Goal: Task Accomplishment & Management: Complete application form

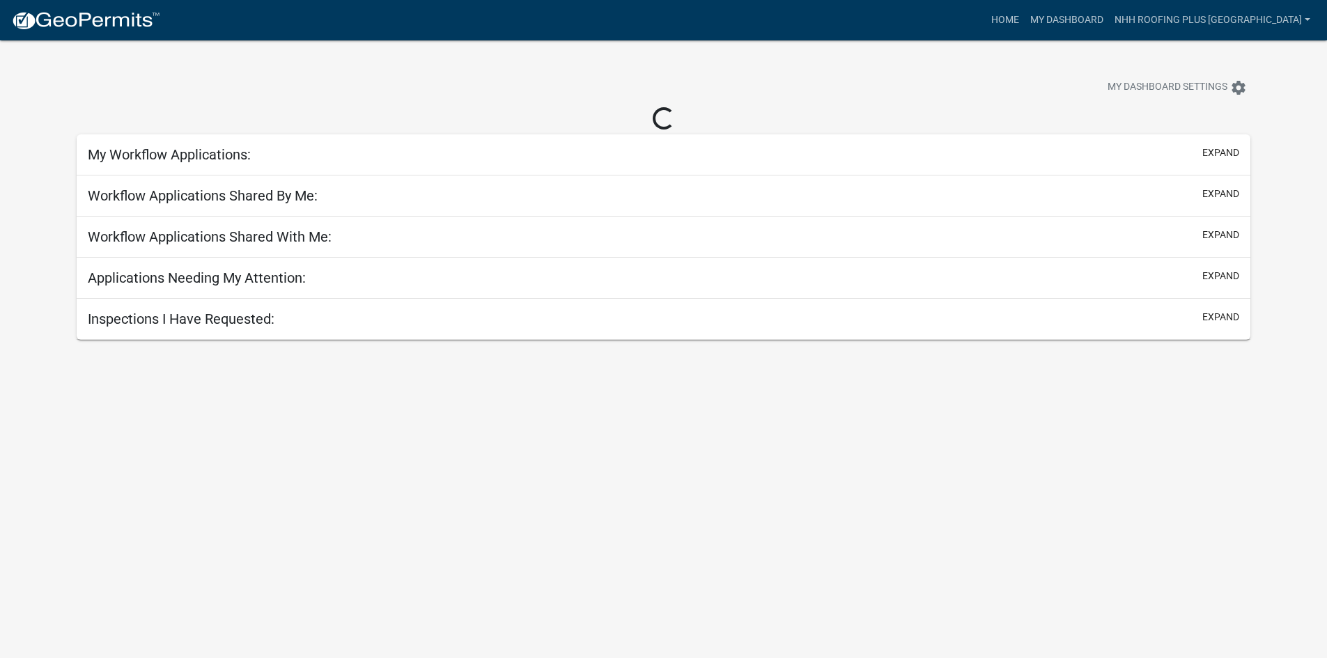
select select "3: 100"
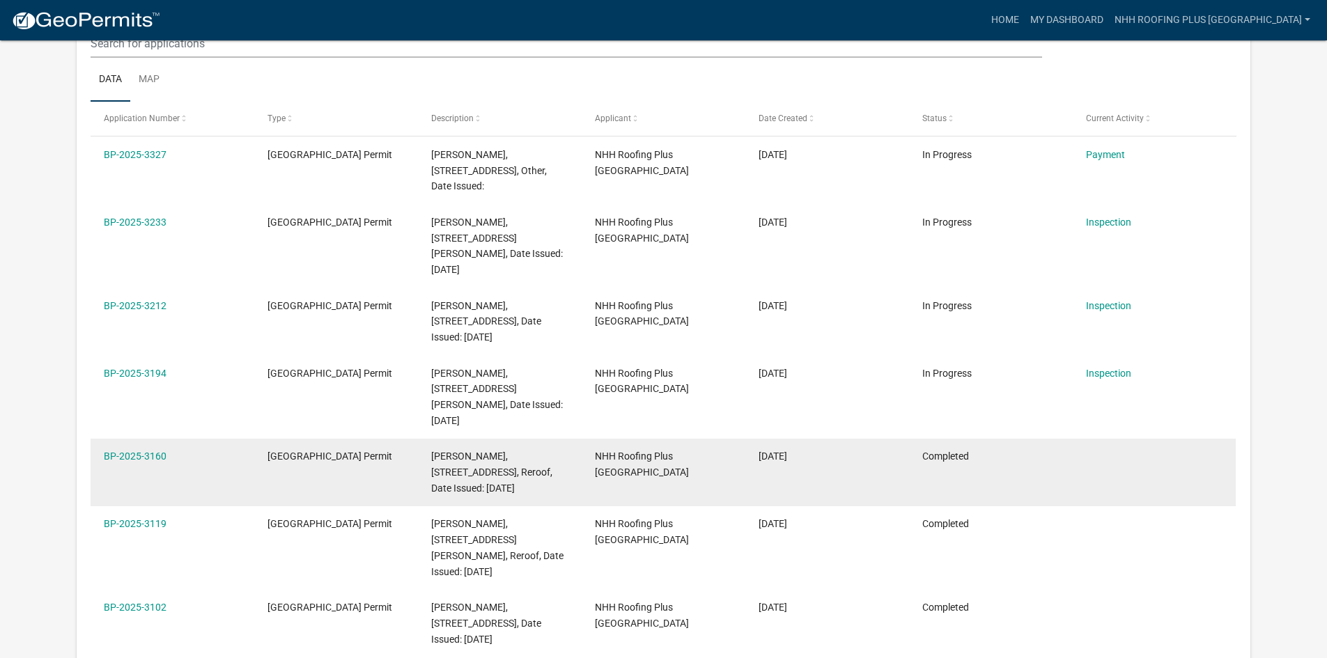
scroll to position [70, 0]
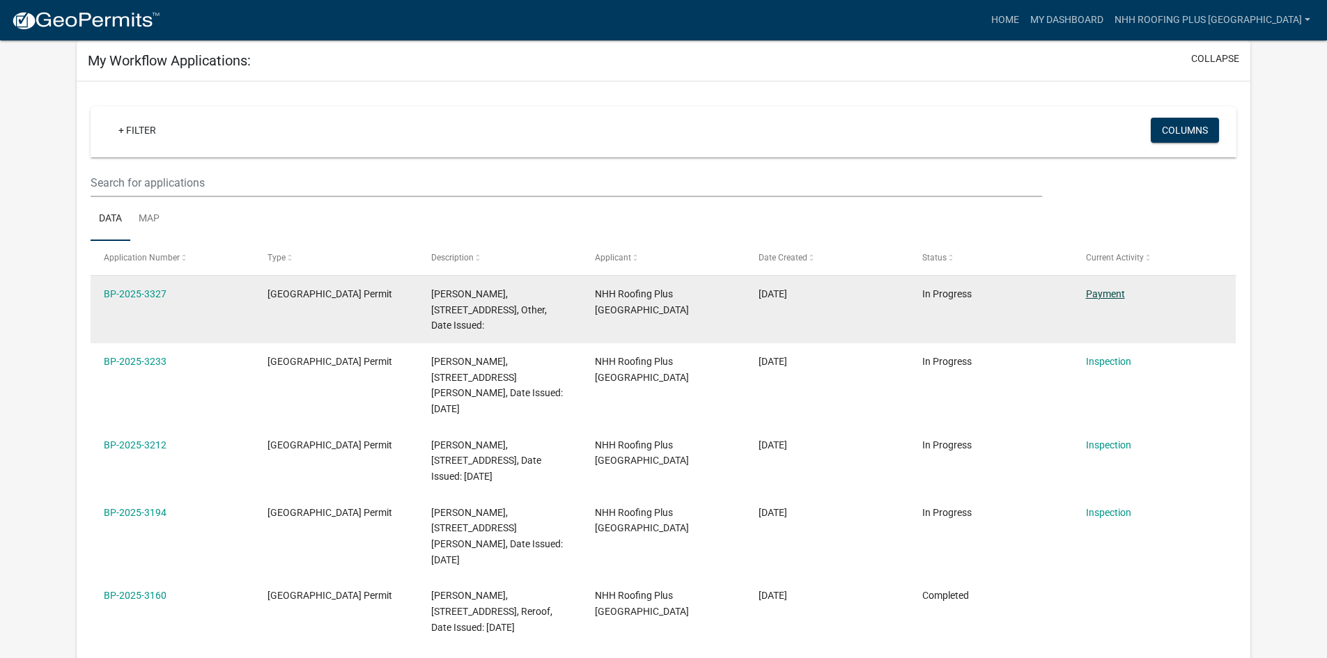
click at [1123, 294] on link "Payment" at bounding box center [1105, 293] width 39 height 11
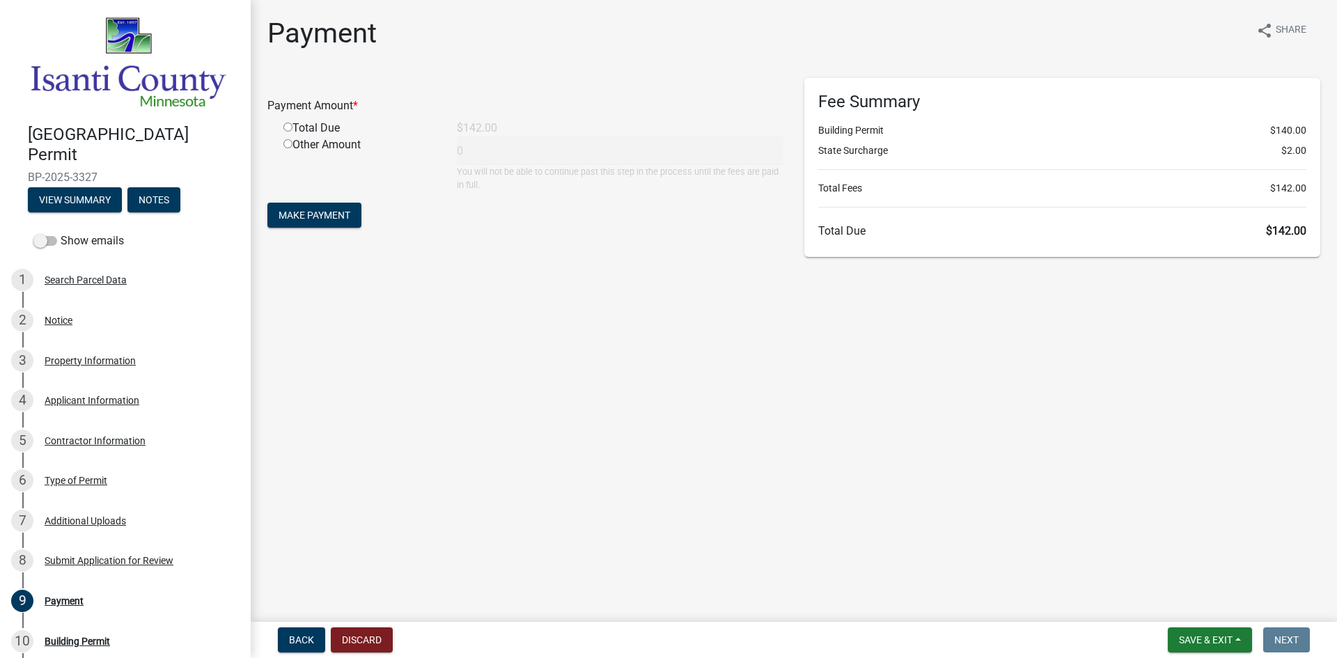
click at [285, 121] on div "Total Due" at bounding box center [359, 128] width 173 height 17
click at [286, 123] on input "radio" at bounding box center [288, 127] width 9 height 9
radio input "true"
type input "142"
click at [318, 210] on span "Make Payment" at bounding box center [315, 215] width 72 height 11
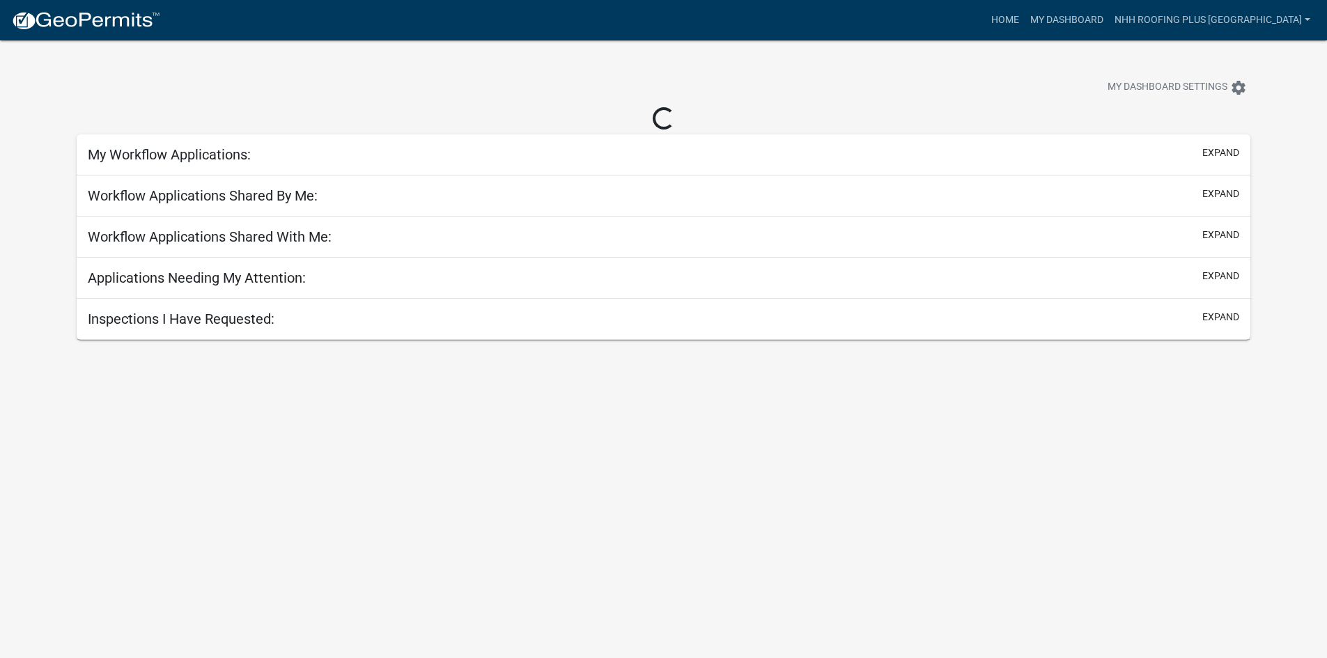
select select "3: 100"
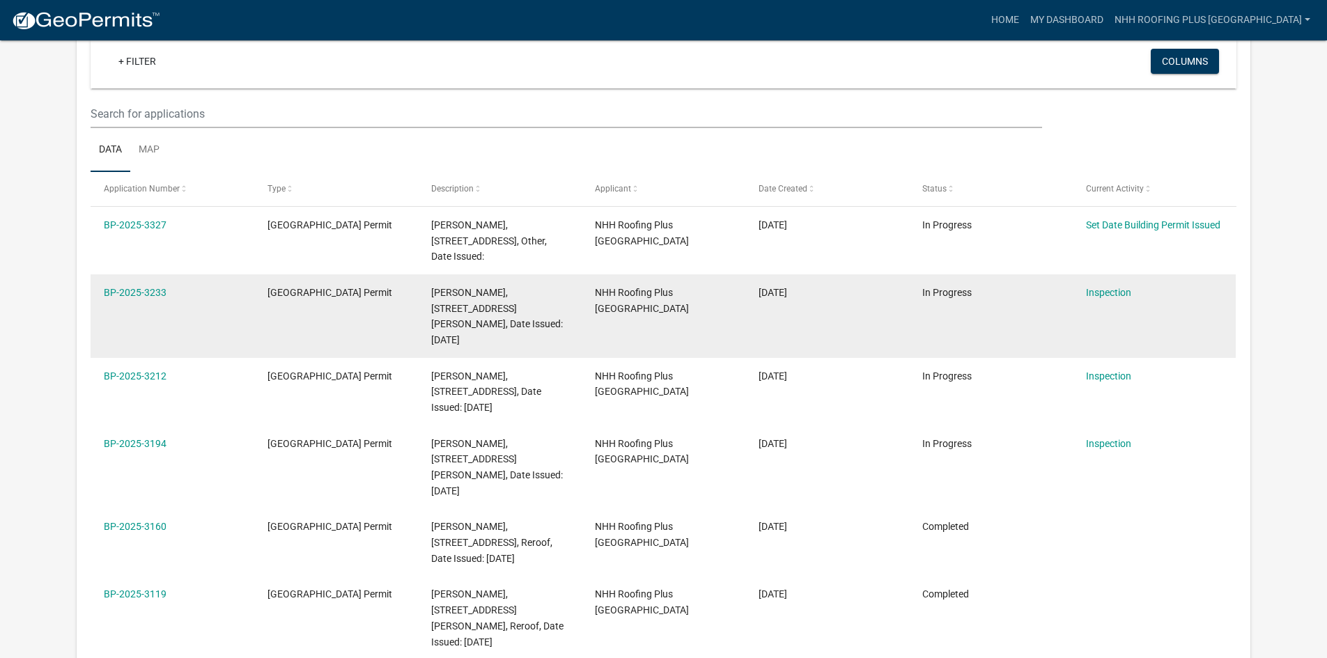
scroll to position [139, 0]
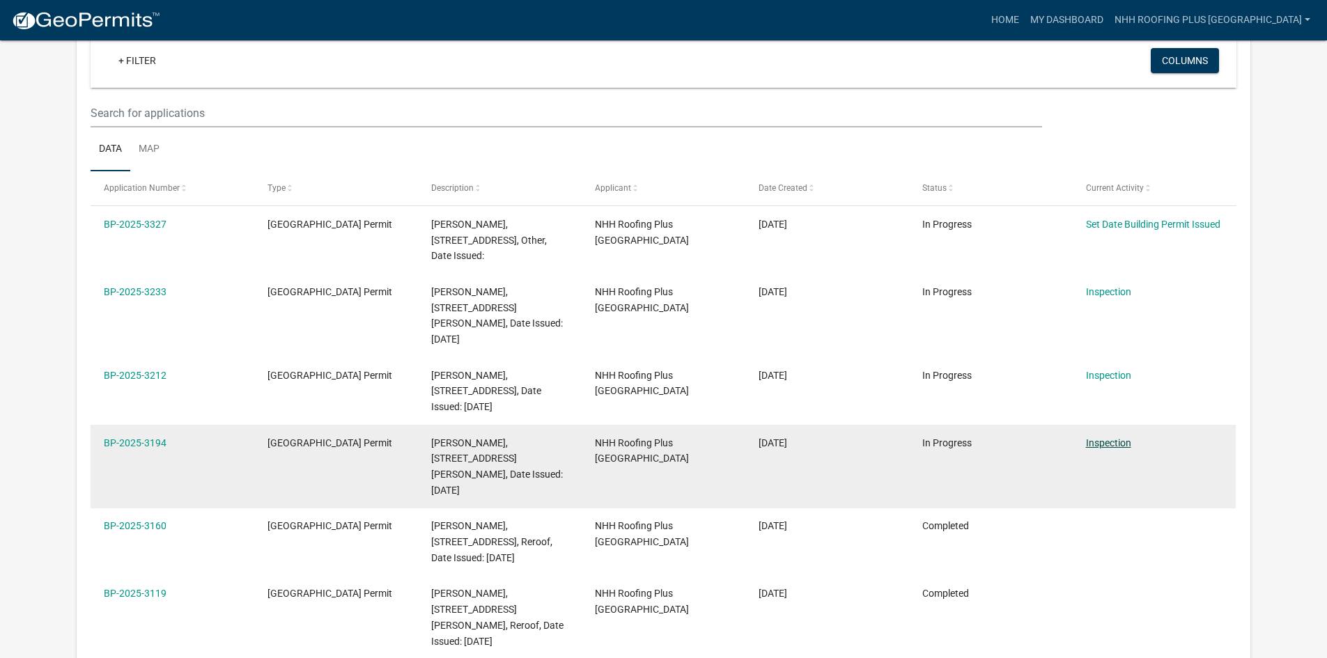
click at [1095, 437] on link "Inspection" at bounding box center [1108, 442] width 45 height 11
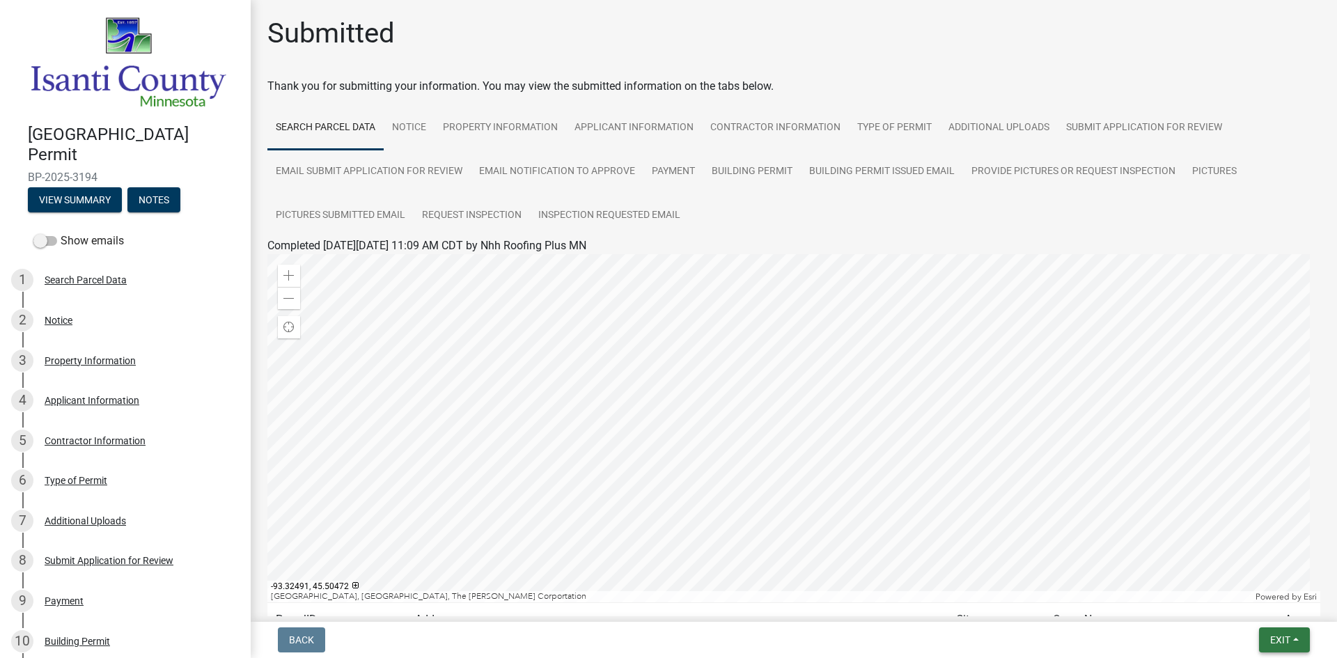
click at [1286, 644] on span "Exit" at bounding box center [1281, 640] width 20 height 11
click at [1273, 597] on button "Save & Exit" at bounding box center [1254, 603] width 111 height 33
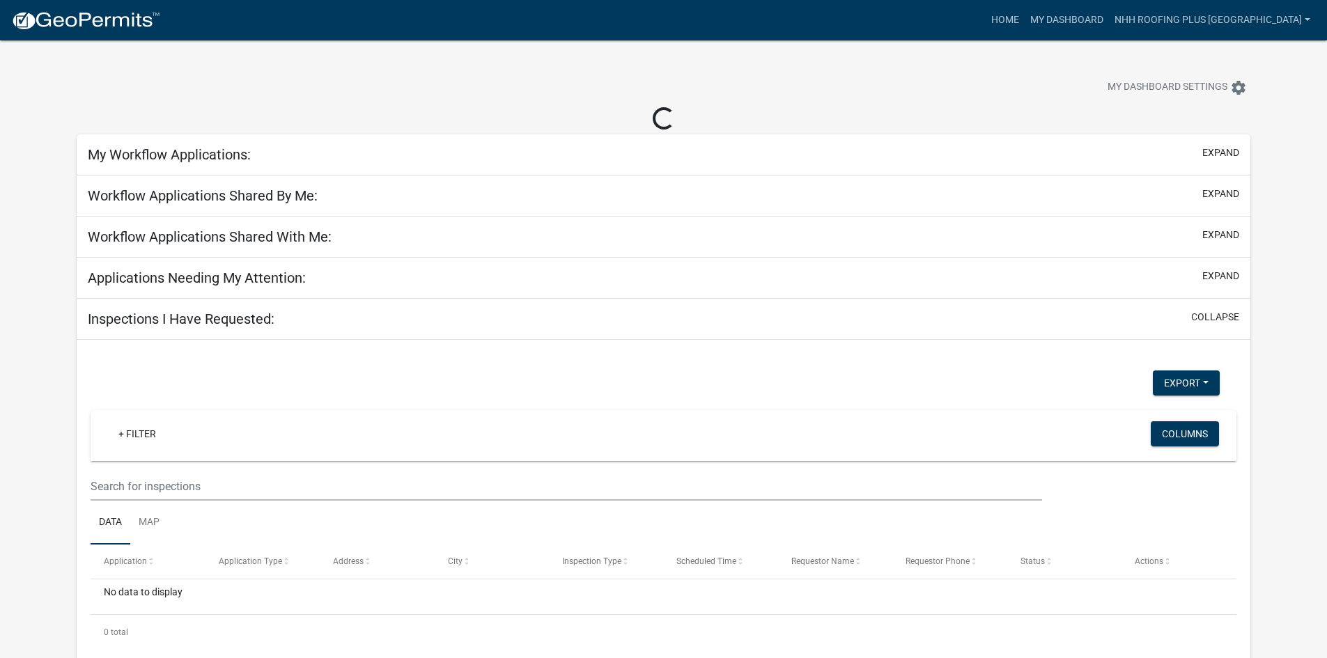
select select "3: 100"
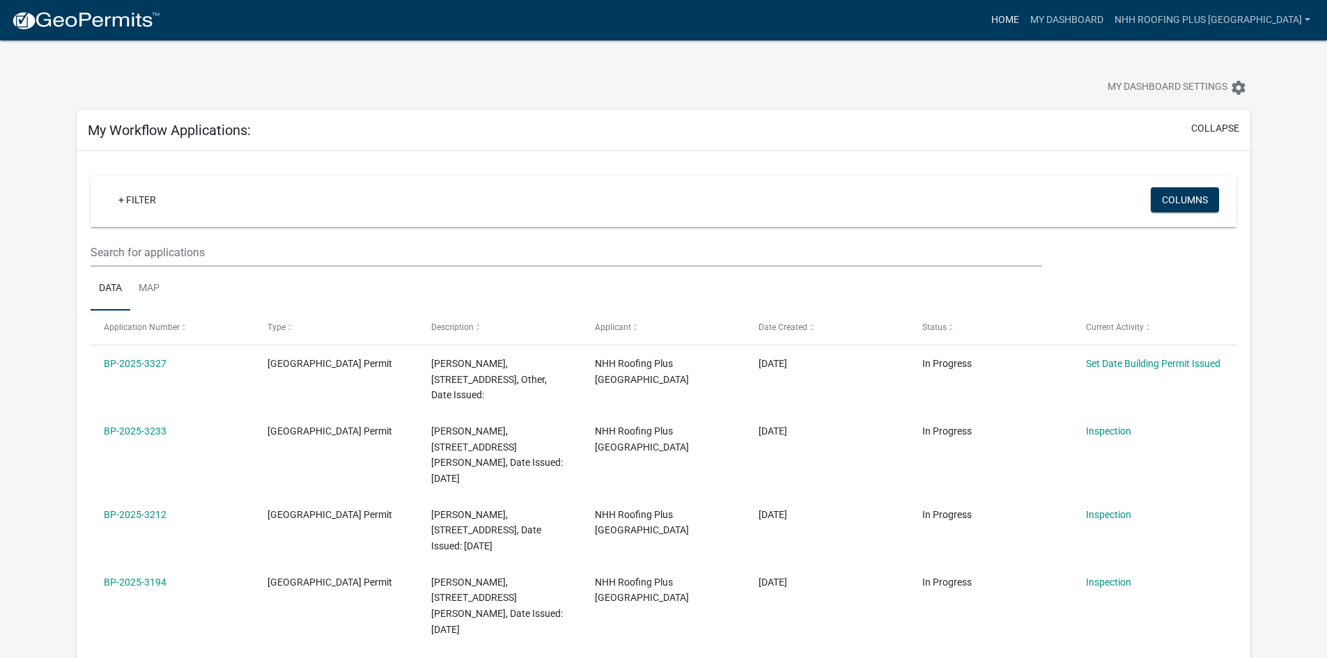
click at [1025, 29] on link "Home" at bounding box center [1005, 20] width 39 height 26
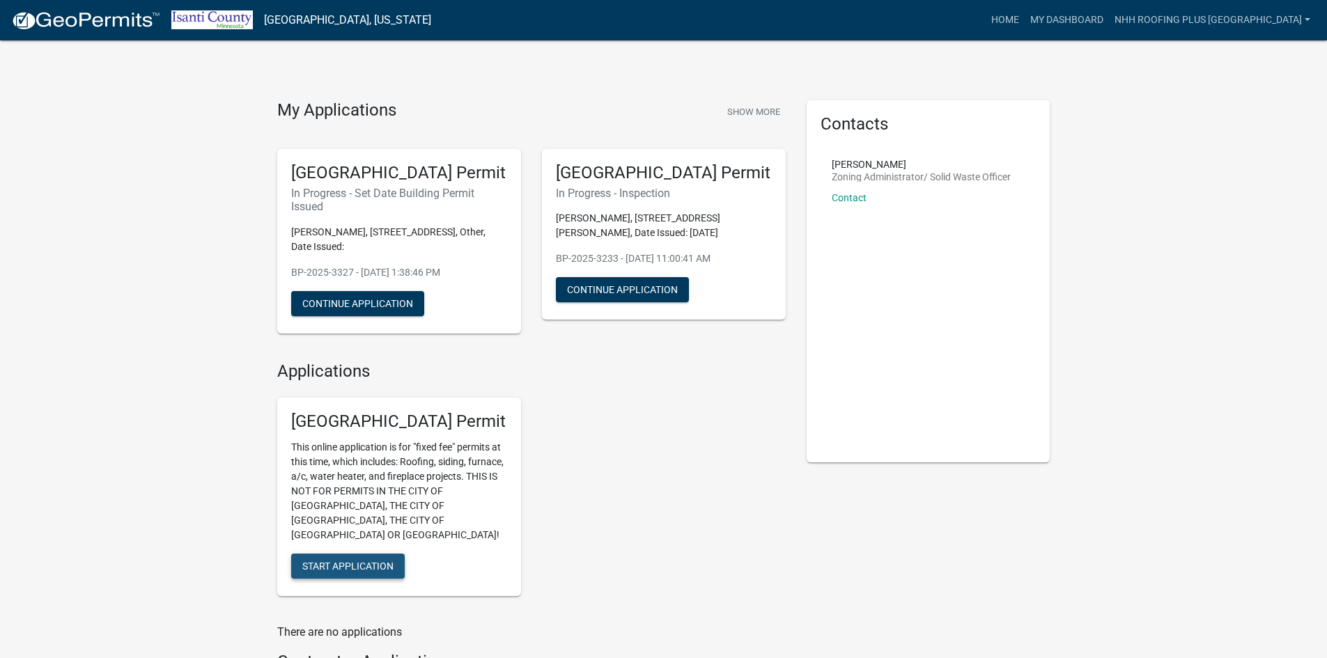
click at [355, 562] on button "Start Application" at bounding box center [348, 566] width 114 height 25
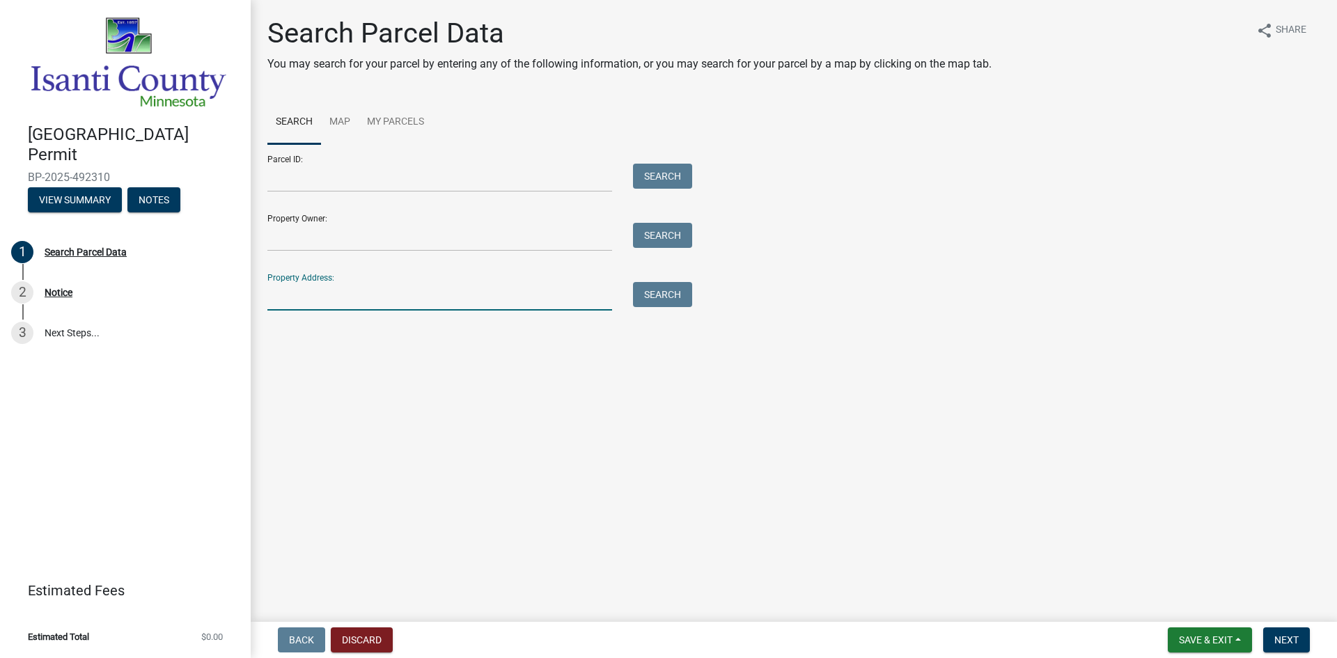
click at [291, 296] on input "Property Address:" at bounding box center [439, 296] width 345 height 29
type input "29546"
click at [661, 288] on button "Search" at bounding box center [662, 294] width 59 height 25
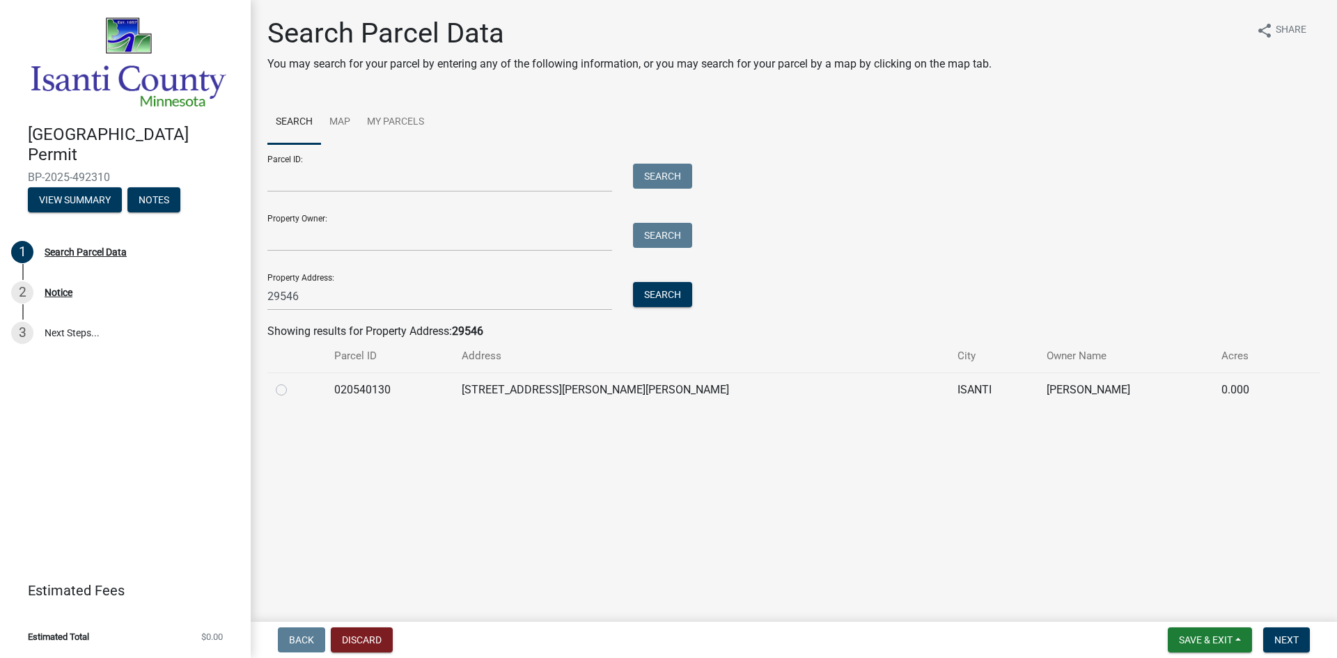
click at [288, 384] on div at bounding box center [297, 390] width 42 height 17
click at [293, 382] on label at bounding box center [293, 382] width 0 height 0
click at [293, 384] on input "radio" at bounding box center [297, 386] width 9 height 9
radio input "true"
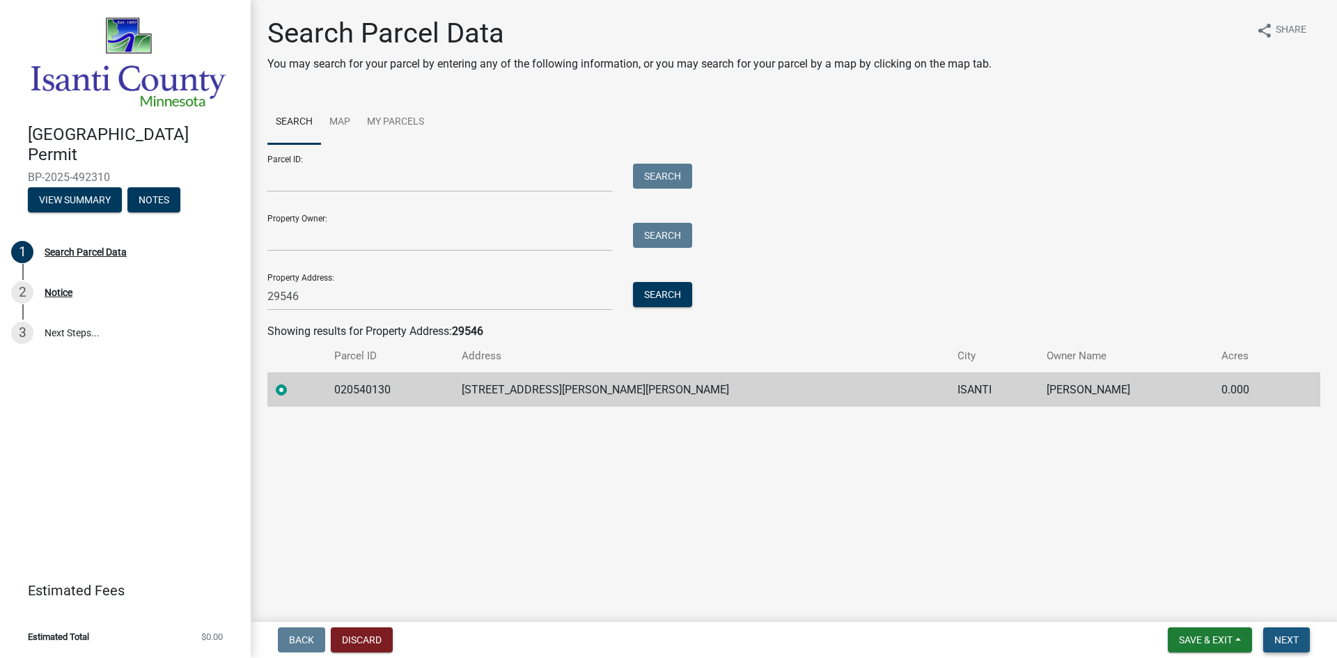
click at [1282, 633] on button "Next" at bounding box center [1287, 640] width 47 height 25
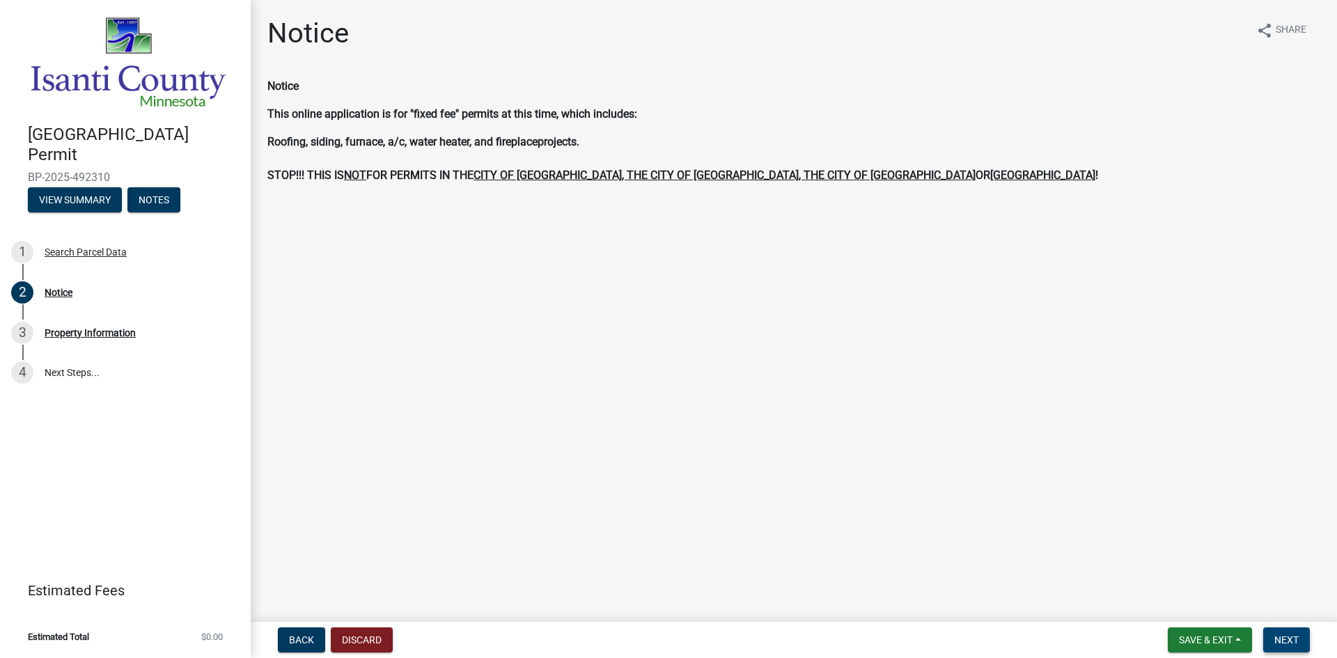
click at [1306, 639] on button "Next" at bounding box center [1287, 640] width 47 height 25
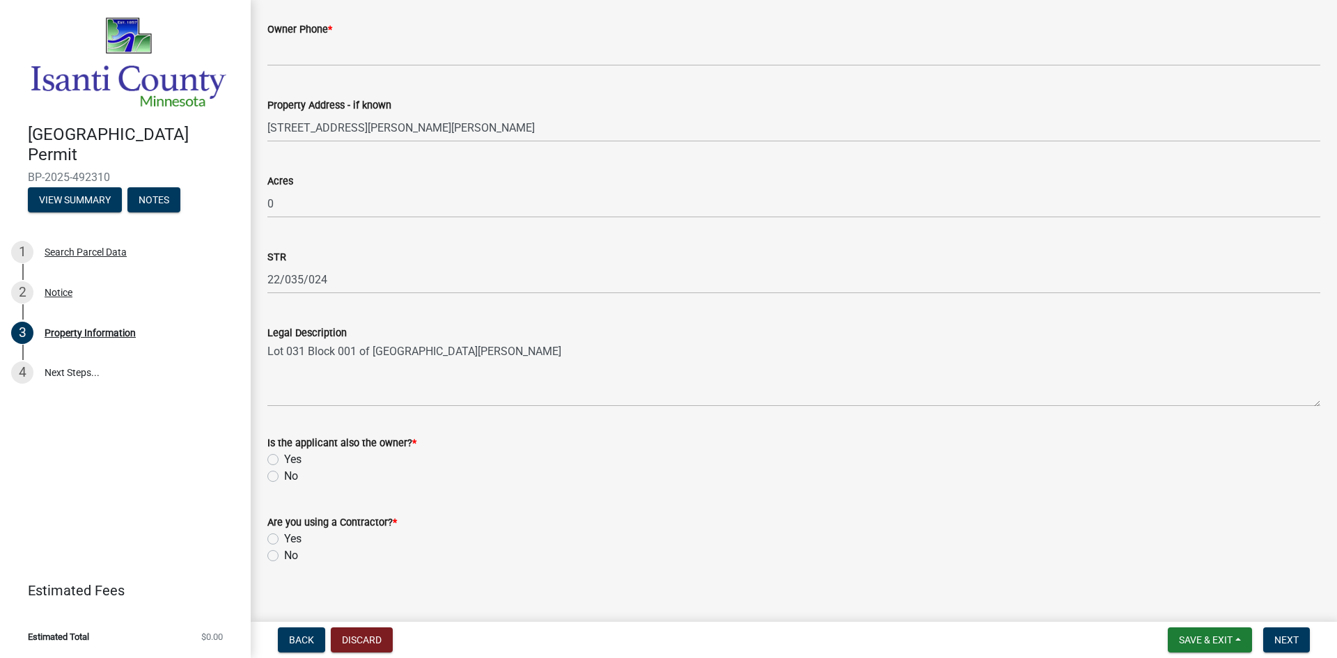
scroll to position [319, 0]
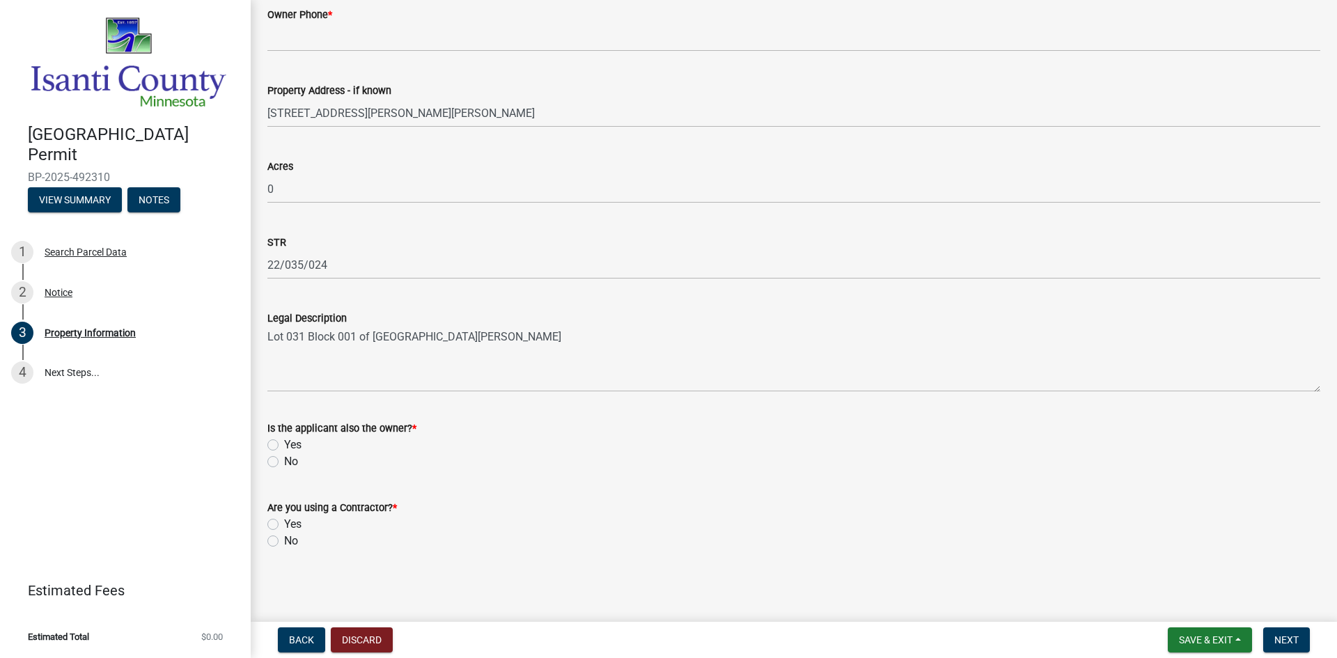
click at [284, 459] on label "No" at bounding box center [291, 461] width 14 height 17
click at [284, 459] on input "No" at bounding box center [288, 457] width 9 height 9
radio input "true"
click at [282, 520] on div "Yes" at bounding box center [793, 524] width 1053 height 17
click at [284, 527] on label "Yes" at bounding box center [292, 524] width 17 height 17
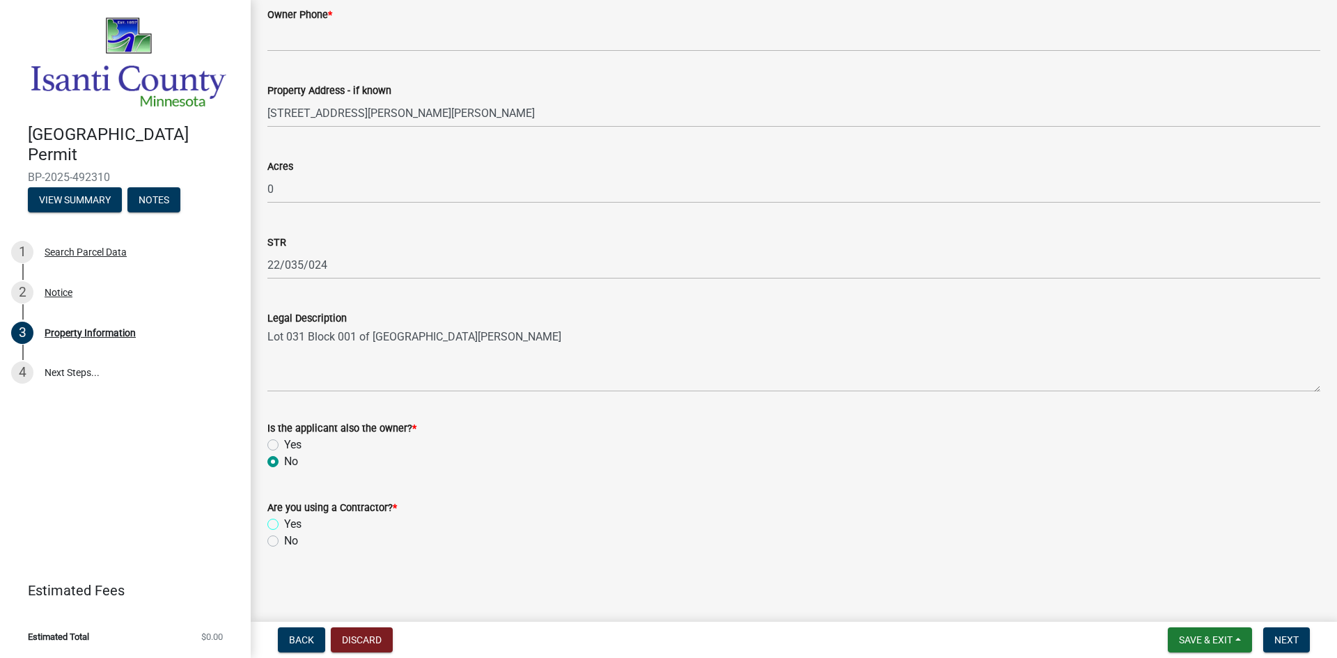
click at [284, 525] on input "Yes" at bounding box center [288, 520] width 9 height 9
radio input "true"
click at [1269, 647] on button "Next" at bounding box center [1287, 640] width 47 height 25
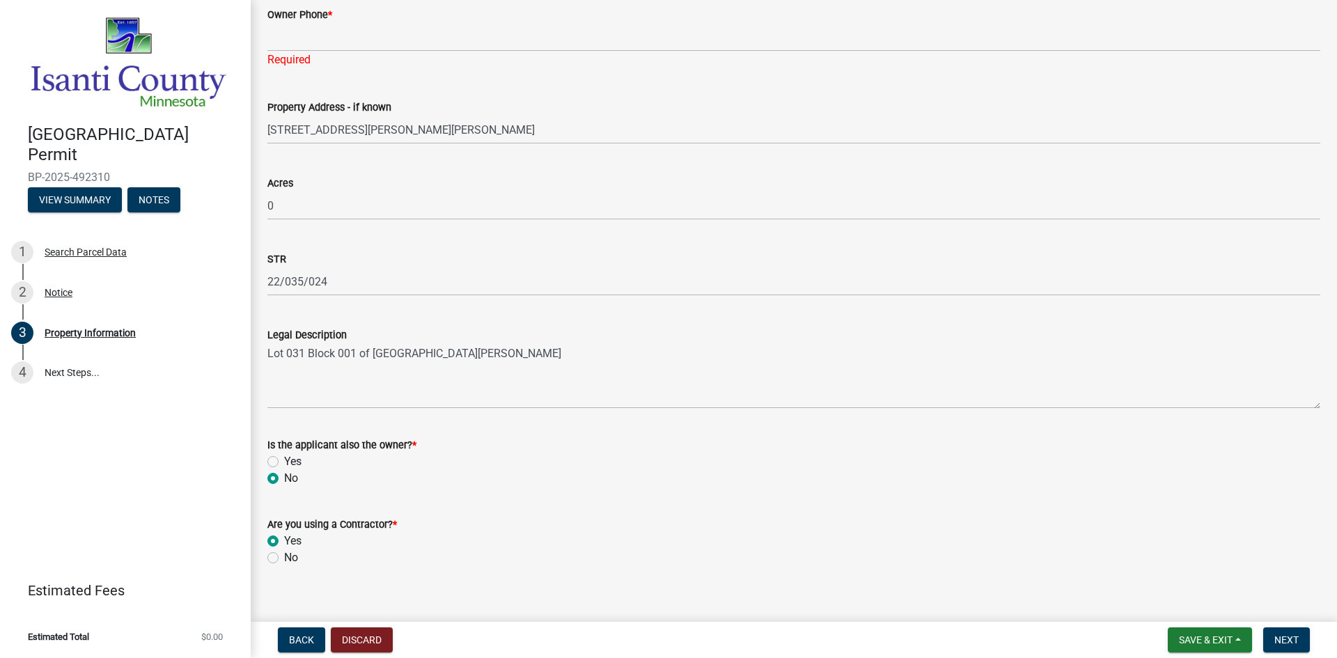
click at [323, 52] on div "Required" at bounding box center [793, 60] width 1053 height 17
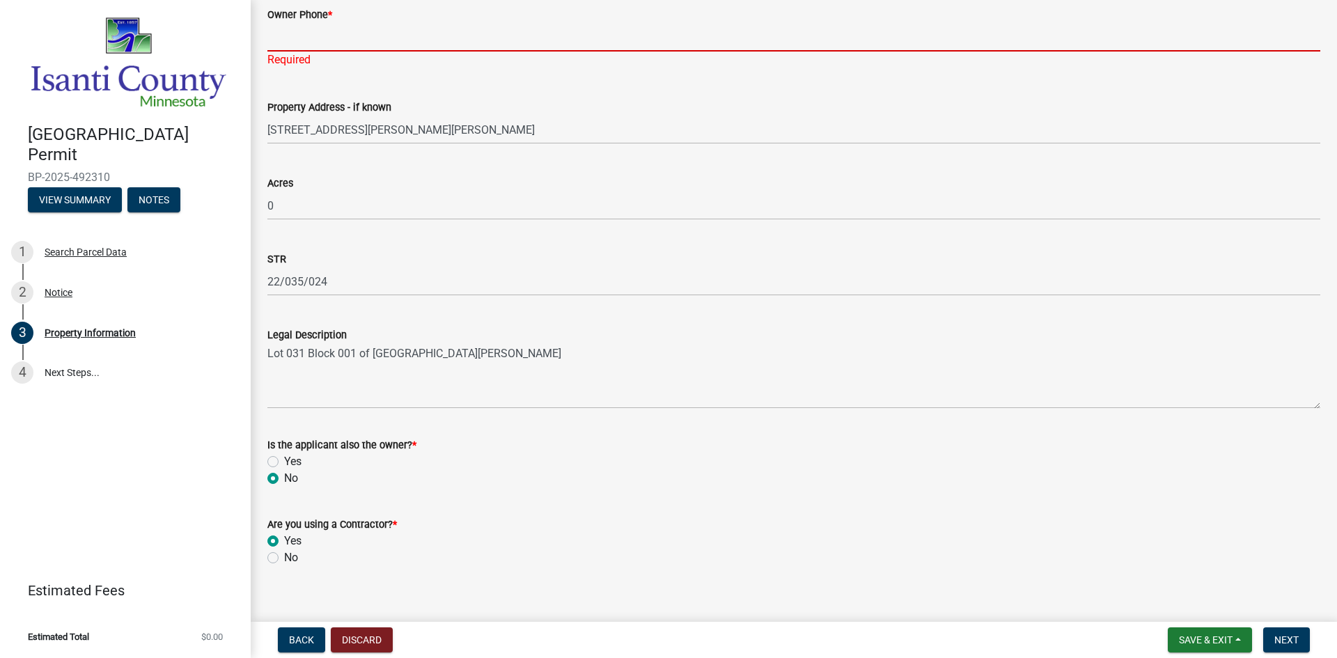
click at [323, 43] on input "Owner Phone *" at bounding box center [793, 37] width 1053 height 29
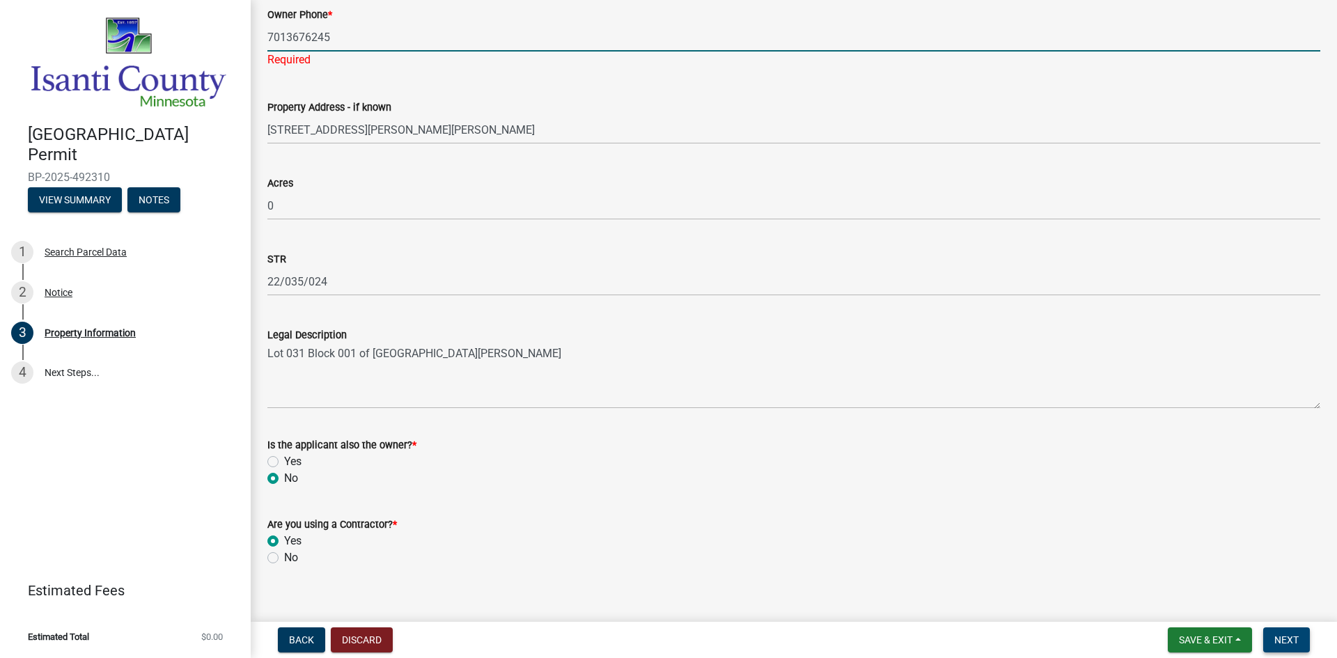
type input "7013676245"
click at [1303, 645] on button "Next" at bounding box center [1287, 640] width 47 height 25
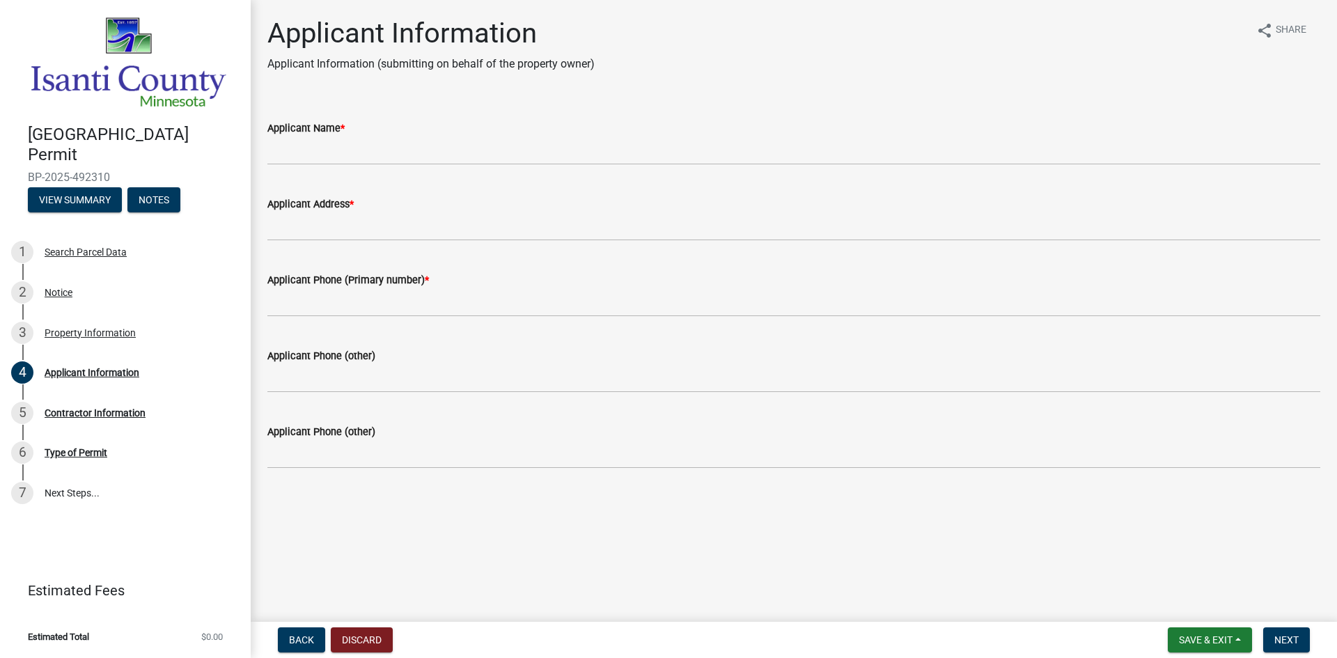
click at [352, 127] on div "Applicant Name *" at bounding box center [793, 128] width 1053 height 17
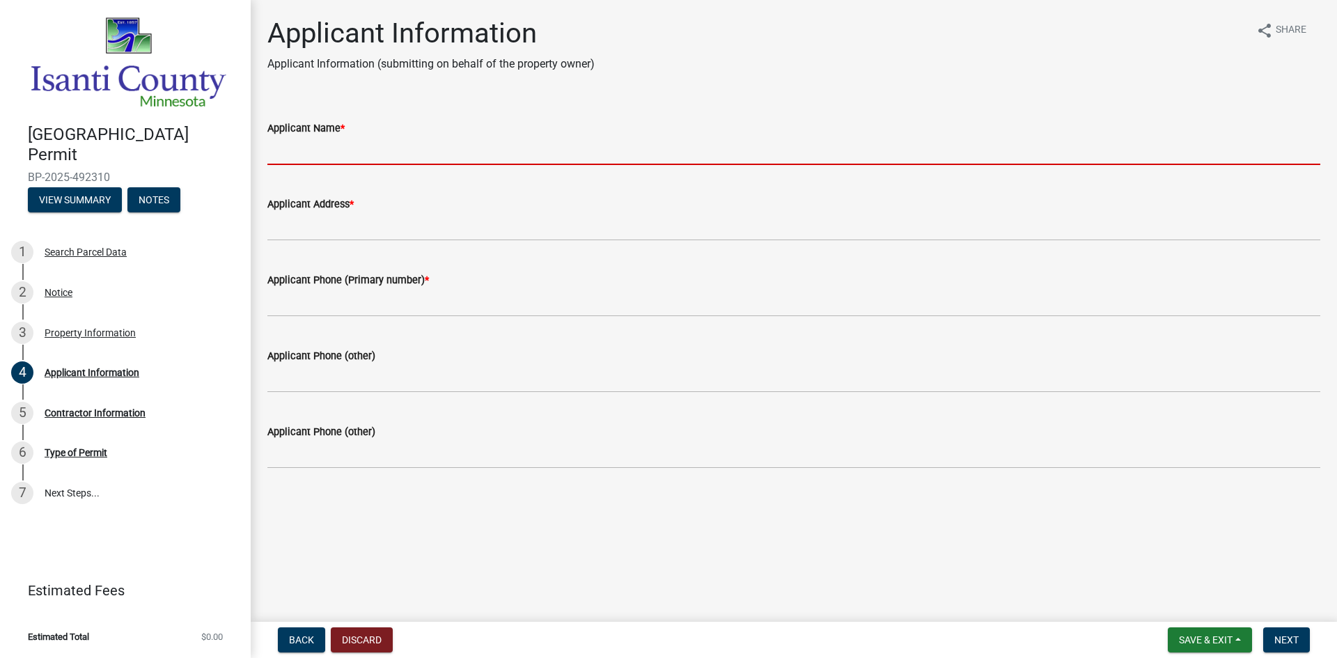
click at [342, 147] on input "Applicant Name *" at bounding box center [793, 151] width 1053 height 29
type input "W"
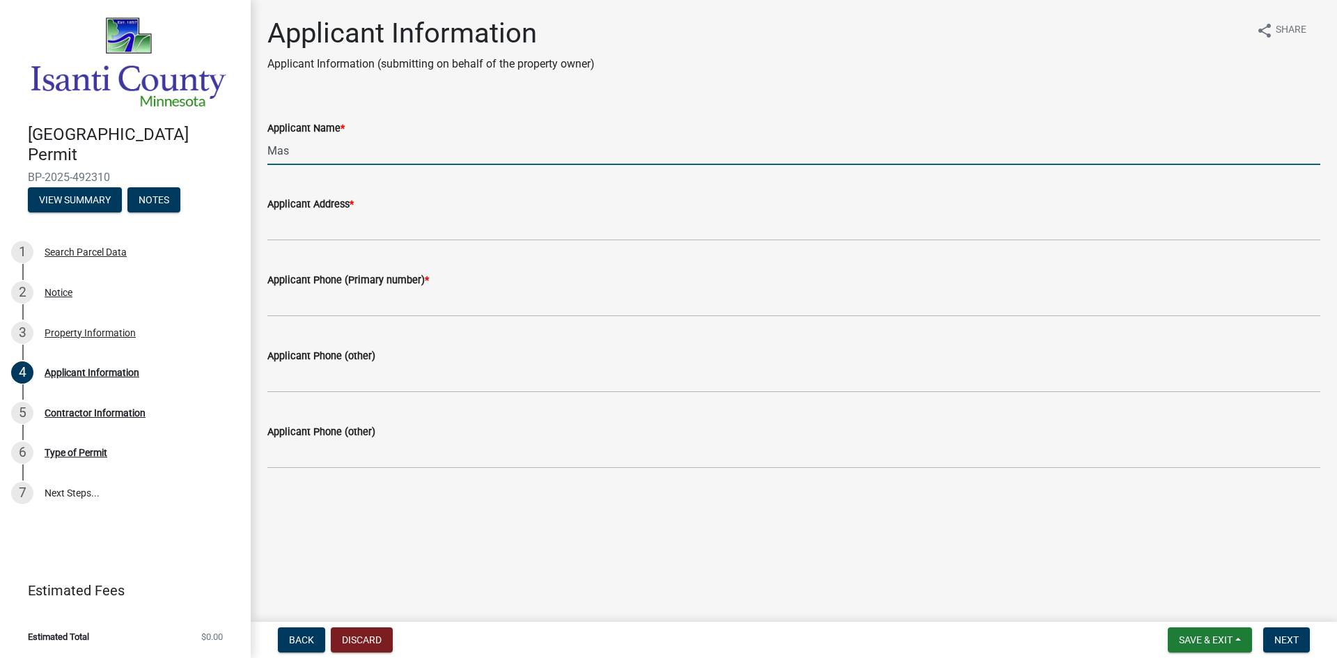
type input "[PERSON_NAME]"
click at [354, 204] on span "*" at bounding box center [352, 205] width 4 height 12
click at [355, 212] on input "Applicant Address *" at bounding box center [793, 226] width 1053 height 29
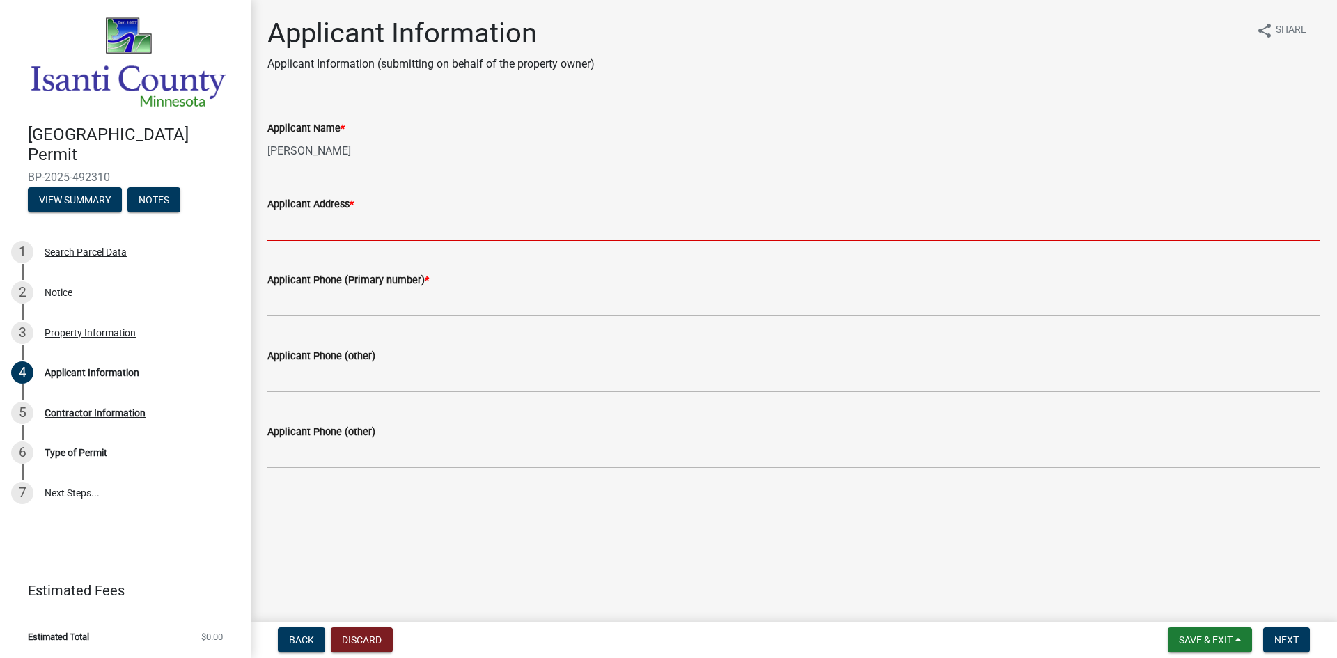
click at [353, 233] on input "Applicant Address *" at bounding box center [793, 226] width 1053 height 29
type input "[STREET_ADDRESS]"
type input "2189550158"
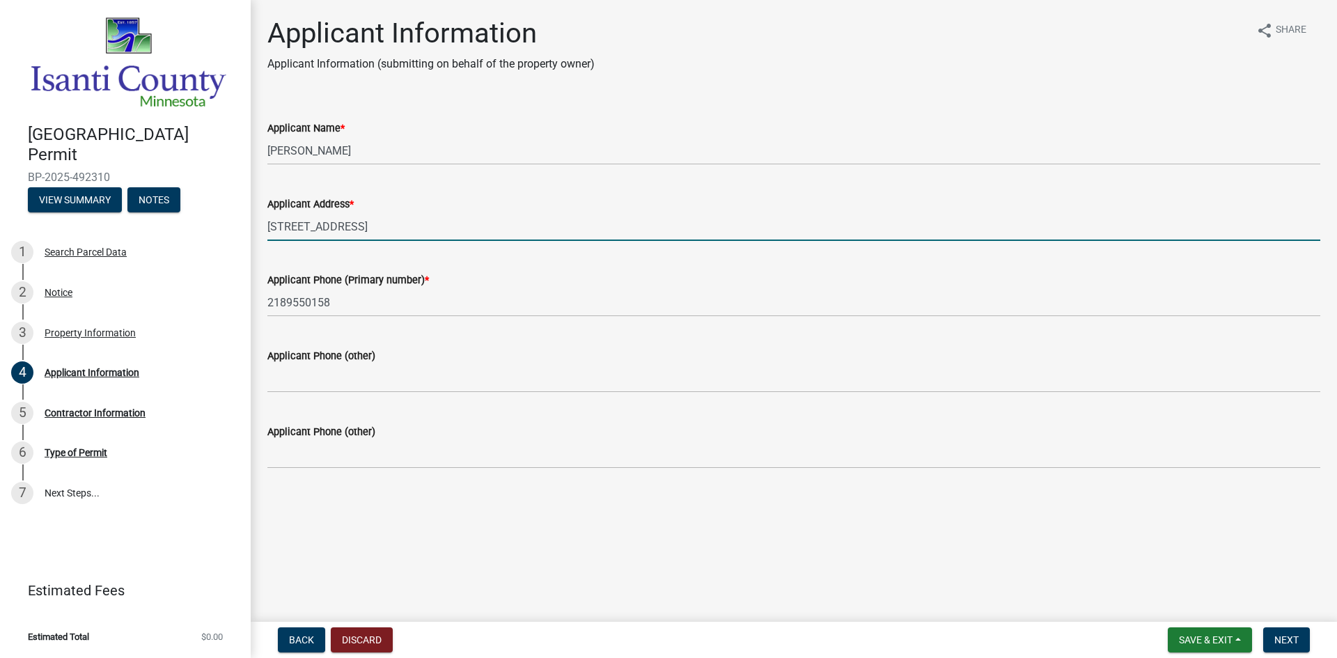
click at [552, 254] on div "Applicant Phone (Primary number) * 2189550158" at bounding box center [793, 284] width 1053 height 65
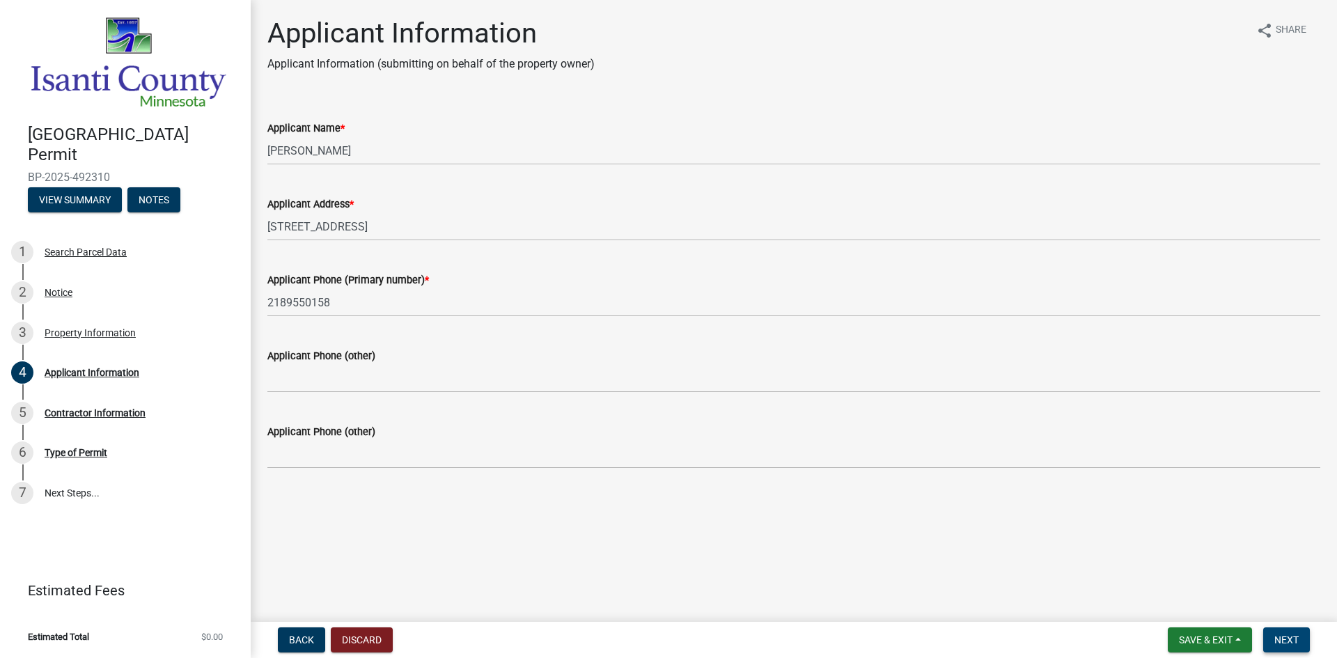
click at [1288, 630] on button "Next" at bounding box center [1287, 640] width 47 height 25
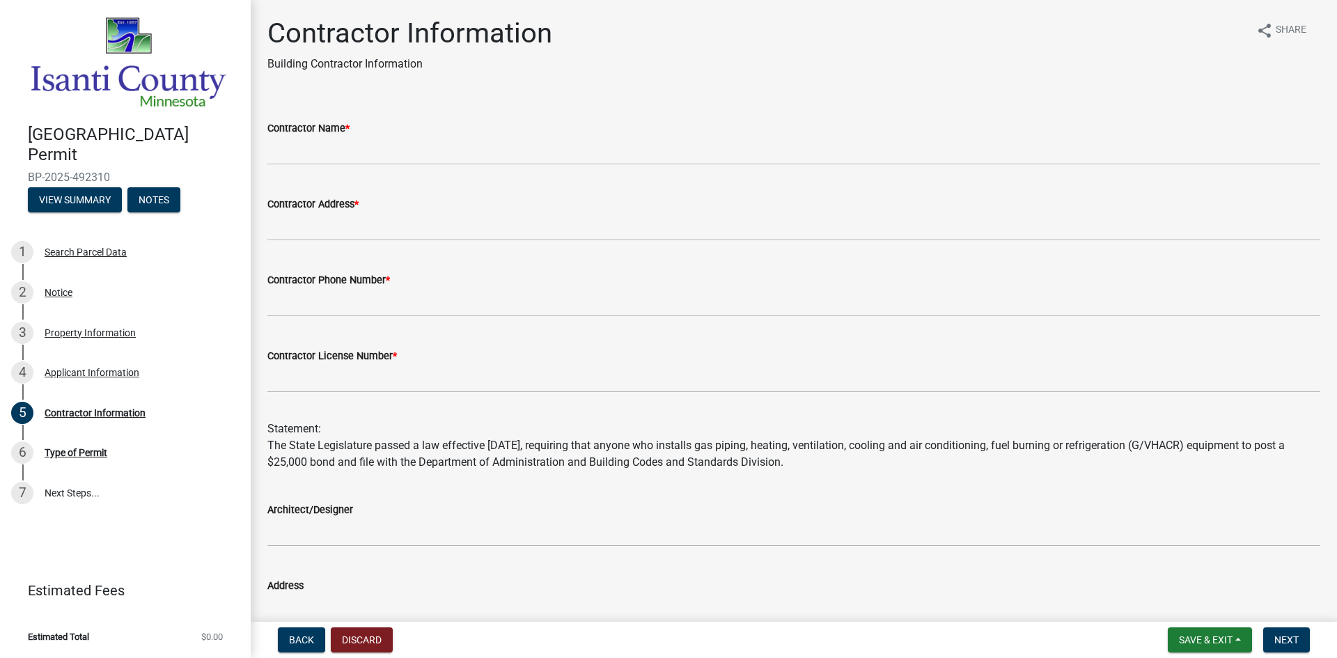
click at [377, 136] on div "Contractor Name *" at bounding box center [793, 128] width 1053 height 17
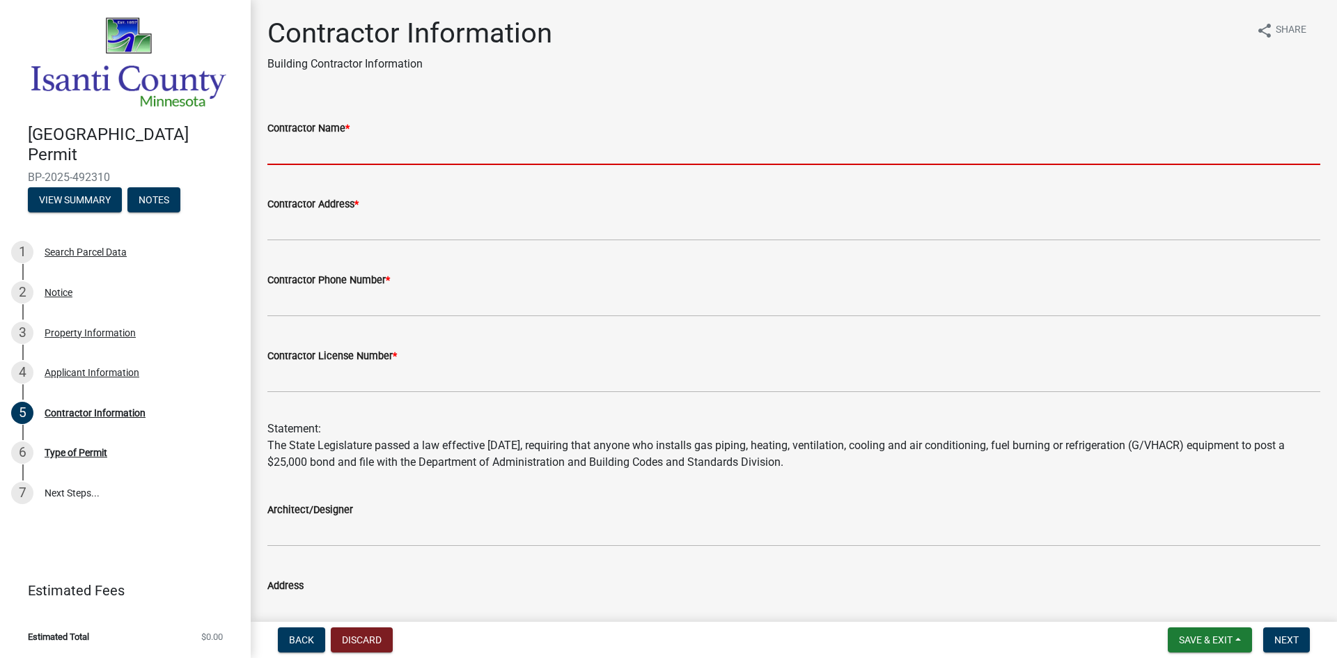
click at [365, 153] on input "Contractor Name *" at bounding box center [793, 151] width 1053 height 29
type input "NHH Roofing Plus"
type input "917 E Dual Blvd NE"
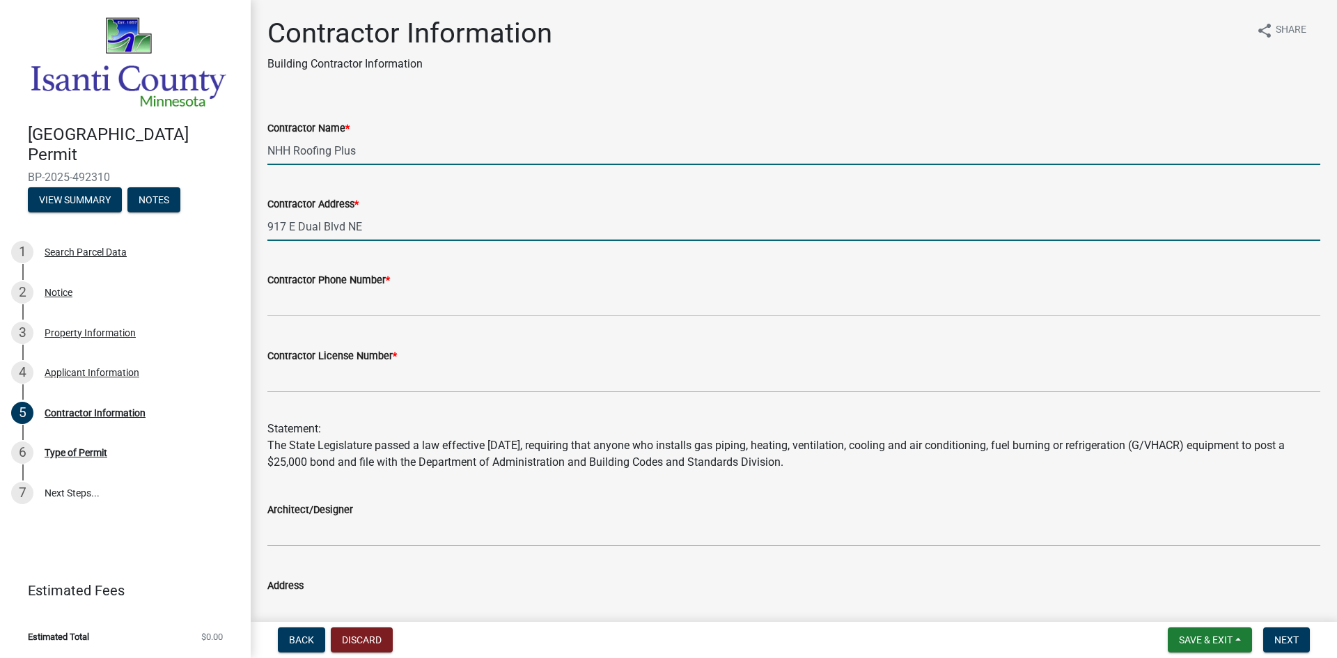
type input "2189550158"
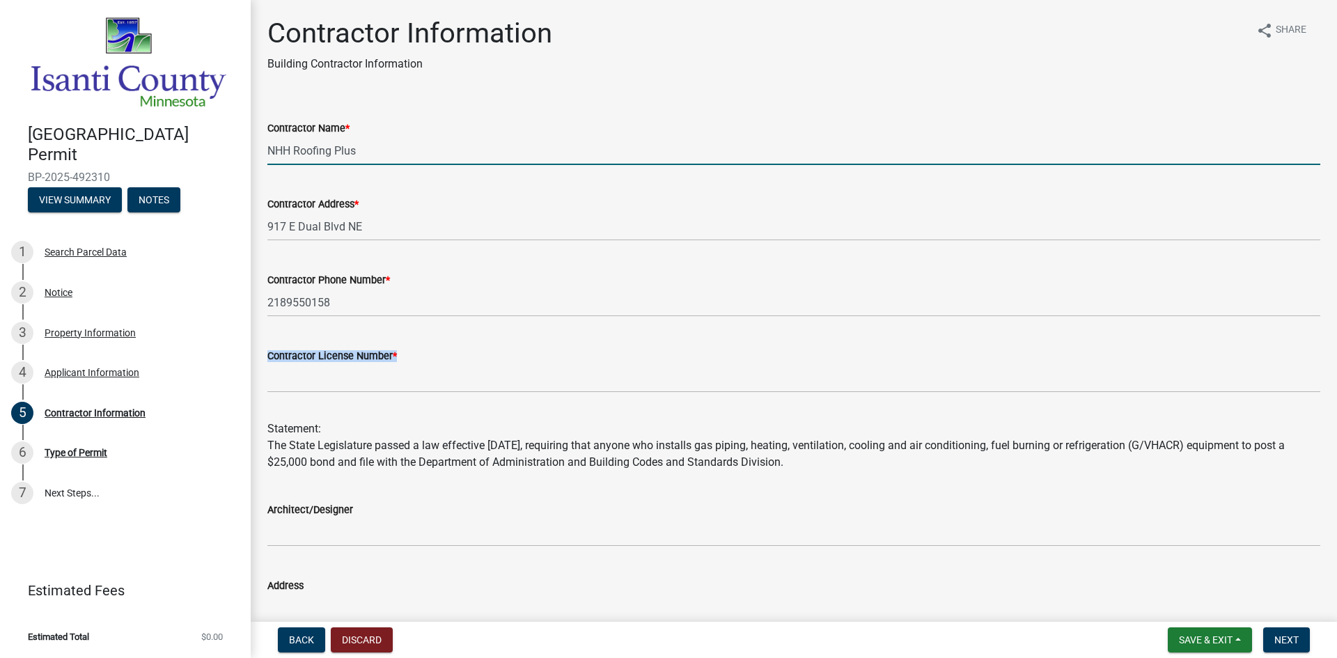
drag, startPoint x: 370, startPoint y: 364, endPoint x: 370, endPoint y: 382, distance: 18.1
click at [370, 364] on form "Contractor License Number *" at bounding box center [793, 370] width 1053 height 45
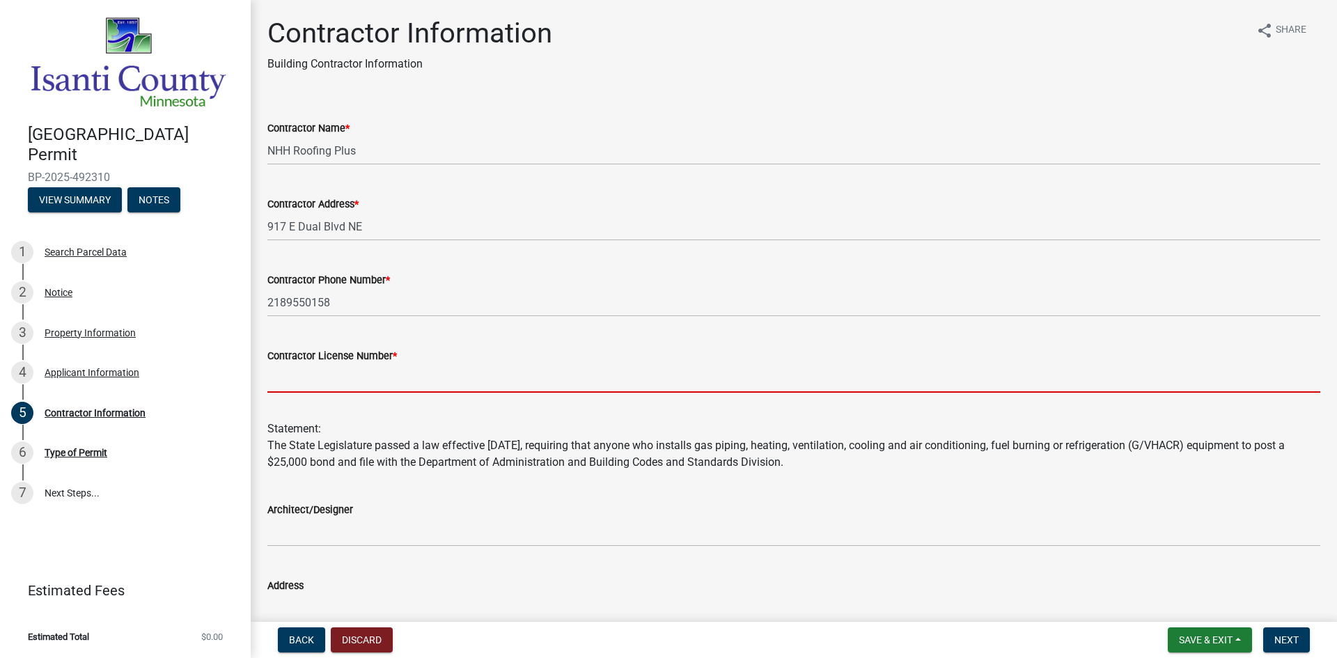
click at [371, 382] on input "Contractor License Number *" at bounding box center [793, 378] width 1053 height 29
type input "BC326056"
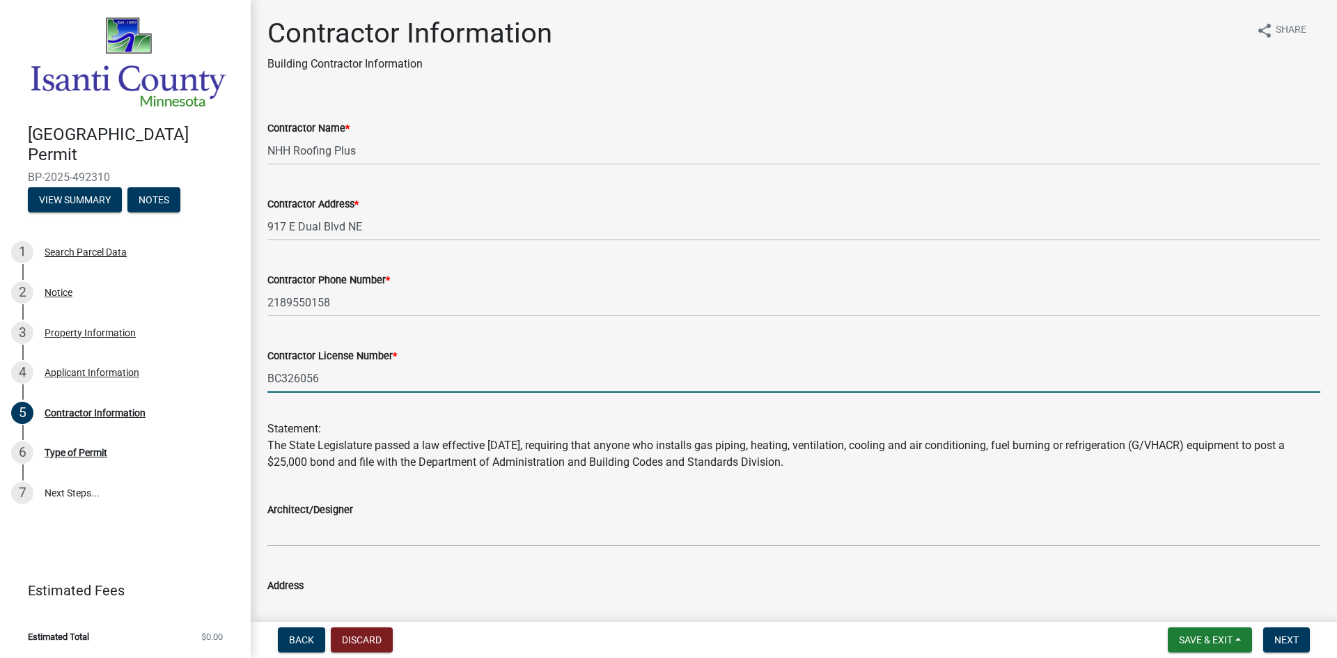
scroll to position [224, 0]
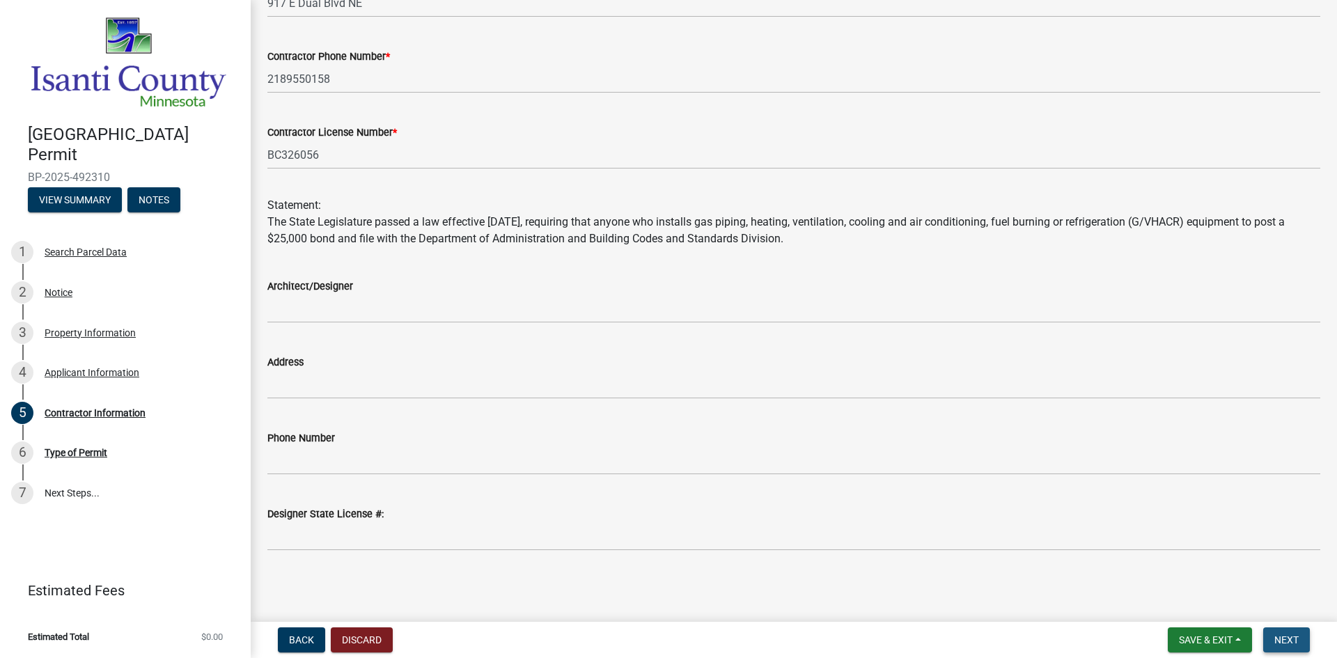
click at [1285, 644] on span "Next" at bounding box center [1287, 640] width 24 height 11
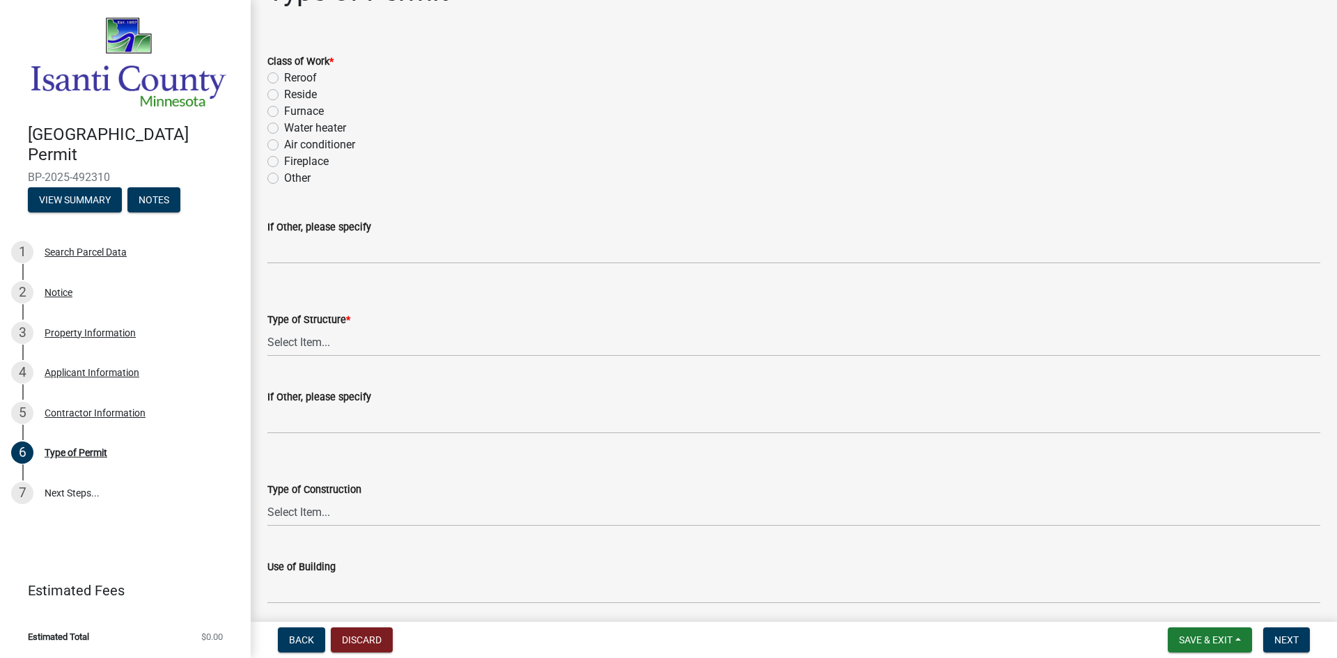
scroll to position [0, 0]
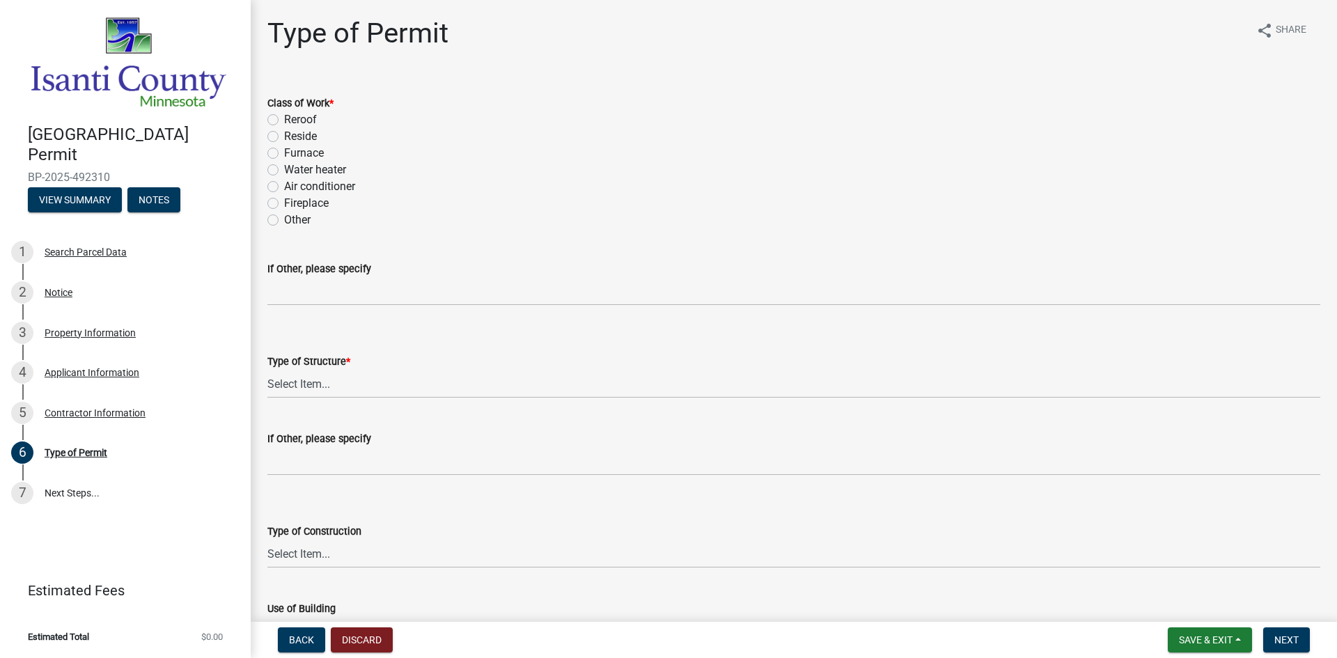
click at [284, 222] on label "Other" at bounding box center [297, 220] width 26 height 17
click at [284, 221] on input "Other" at bounding box center [288, 216] width 9 height 9
radio input "true"
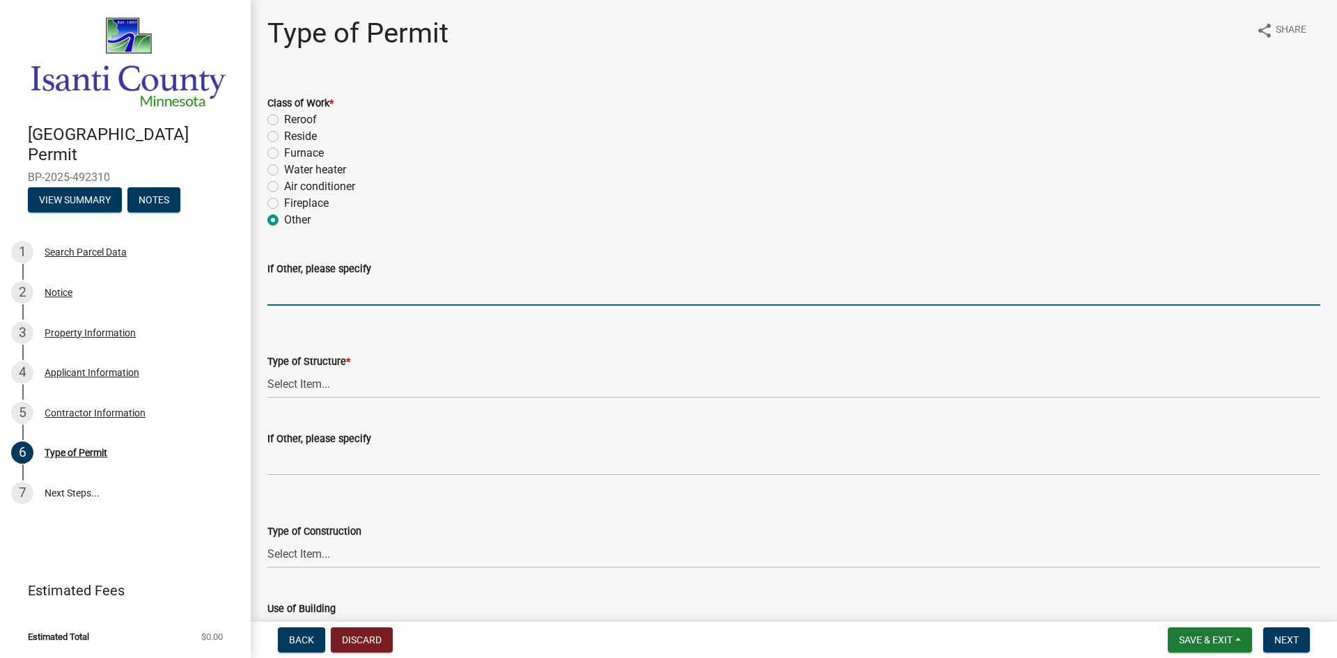
click at [317, 304] on input "If Other, please specify" at bounding box center [793, 291] width 1053 height 29
drag, startPoint x: 357, startPoint y: 288, endPoint x: 222, endPoint y: 322, distance: 138.5
click at [222, 322] on div "[GEOGRAPHIC_DATA] Permit BP-2025-492310 View Summary Notes 1 Search Parcel Data…" at bounding box center [668, 329] width 1337 height 658
click at [375, 284] on input "Replace 4" at bounding box center [793, 291] width 1053 height 29
click at [272, 288] on input "Replace 4 Full Frame [PERSON_NAME] Windows. There is no change in size of the o…" at bounding box center [793, 291] width 1053 height 29
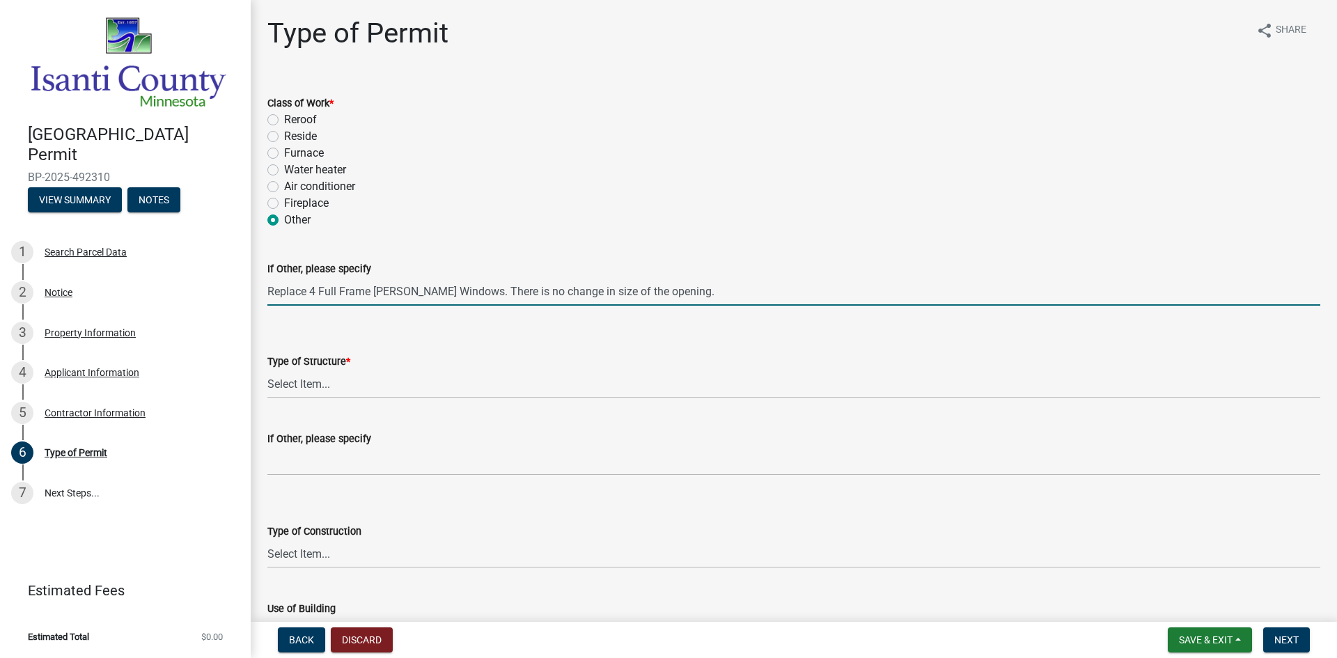
click at [267, 291] on div "If Other, please specify Replace 4 Full Frame [PERSON_NAME] Windows. There is n…" at bounding box center [794, 273] width 1074 height 65
click at [269, 290] on input "Replace 4 Full Frame [PERSON_NAME] Windows. There is no change in size of the o…" at bounding box center [793, 291] width 1053 height 29
click at [458, 290] on input "Remove and Replace 4 Full Frame [PERSON_NAME] Windows. There is no change in si…" at bounding box center [793, 291] width 1053 height 29
click at [436, 295] on input "Remove and Replace 4 Full Frame [PERSON_NAME] Windows. There is no change in si…" at bounding box center [793, 291] width 1053 height 29
click at [374, 290] on input "Remove and Replace 4 Full Frame [PERSON_NAME] Windows. There is no change in si…" at bounding box center [793, 291] width 1053 height 29
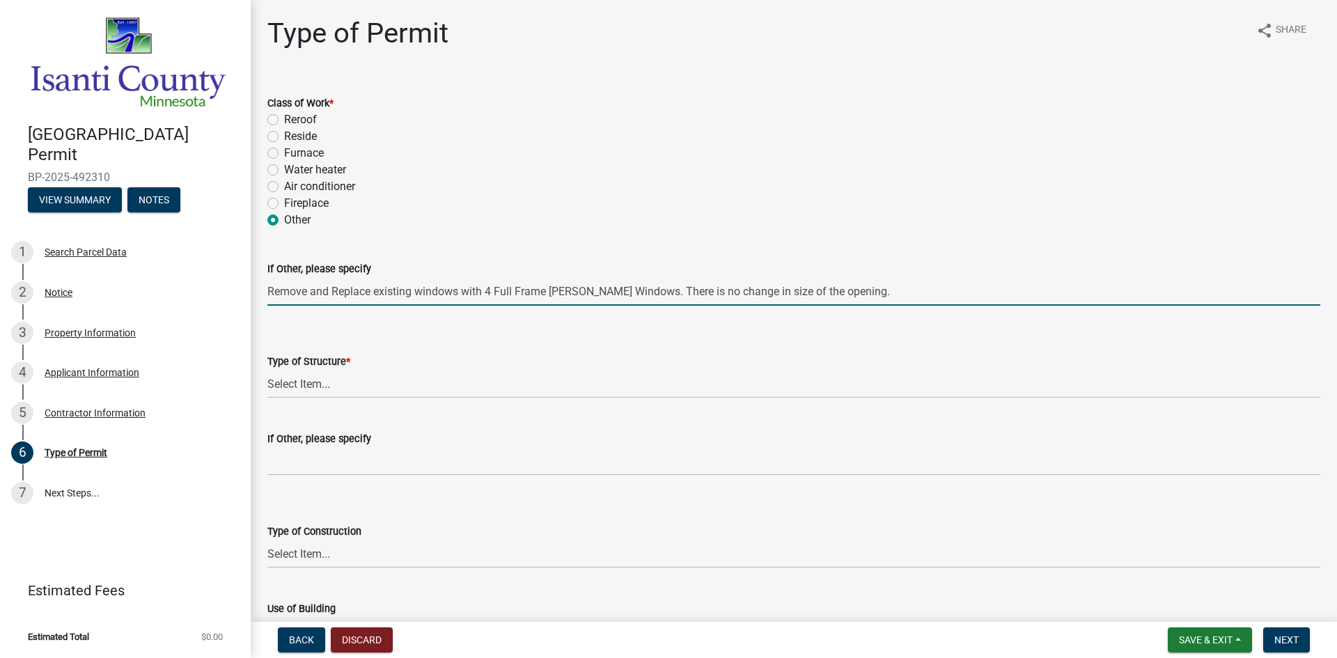
click at [420, 292] on input "Remove and Replace existing windows with 4 Full Frame [PERSON_NAME] Windows. Th…" at bounding box center [793, 291] width 1053 height 29
click at [417, 293] on input "Remove and Replace existing windows with 4 Full Frame [PERSON_NAME] Windows. Th…" at bounding box center [793, 291] width 1053 height 29
click at [656, 295] on input "Remove and Replace existing windows with 4 Full Frame [PERSON_NAME] Windows. Th…" at bounding box center [793, 291] width 1053 height 29
click at [983, 294] on input "Remove and Replace existing windows with 4 Full Frame [PERSON_NAME] Windows. Th…" at bounding box center [793, 291] width 1053 height 29
type input "Remove and Replace existing windows with 4 Full Frame [PERSON_NAME] Windows. Th…"
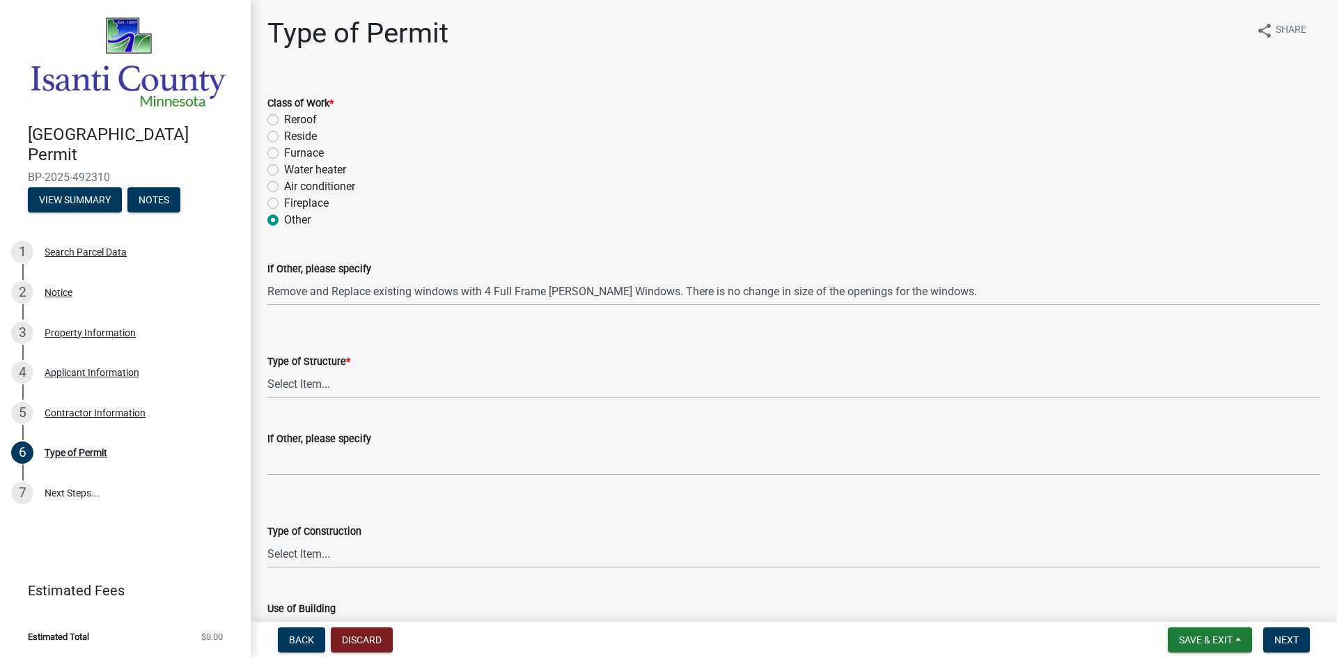
click at [346, 361] on span "*" at bounding box center [348, 362] width 4 height 12
click at [346, 370] on select "Select Item... Accessory Commercial Single Family Agricultural Other N/A" at bounding box center [793, 384] width 1053 height 29
click at [348, 387] on select "Select Item... Accessory Commercial Single Family Agricultural Other N/A" at bounding box center [793, 384] width 1053 height 29
click at [267, 370] on select "Select Item... Accessory Commercial Single Family Agricultural Other N/A" at bounding box center [793, 384] width 1053 height 29
select select "eb4da8a3-282e-4d3e-a231-485219132635"
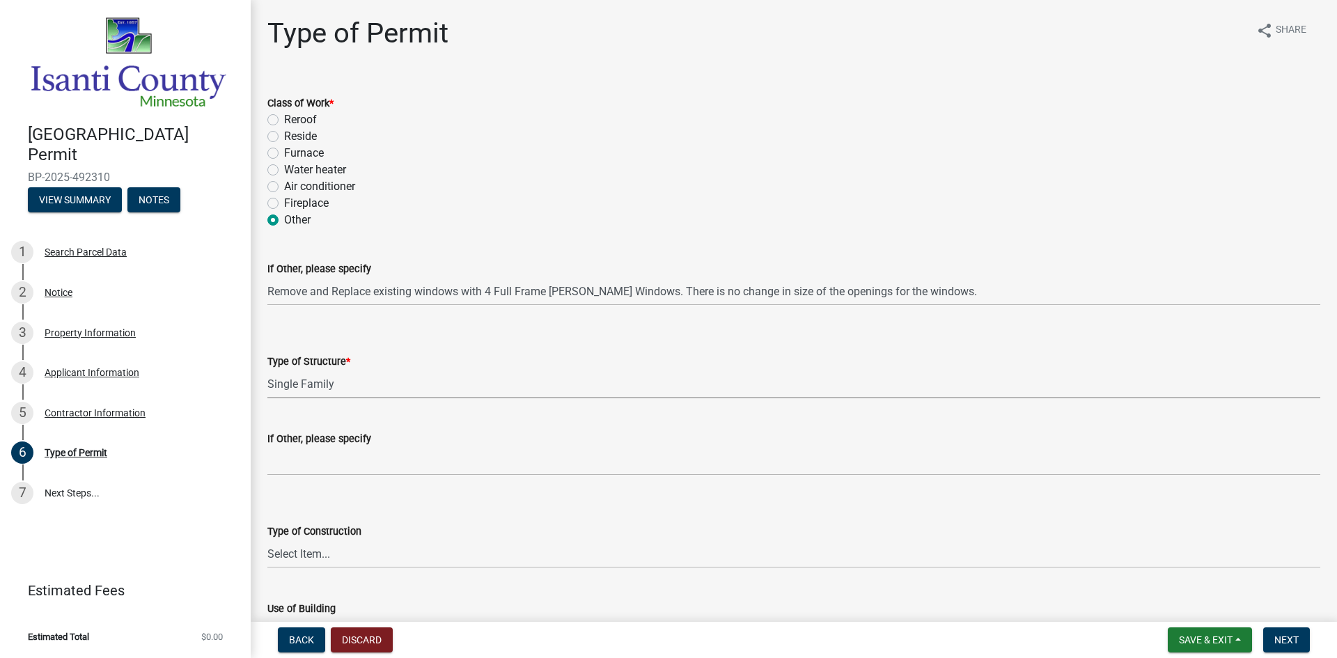
scroll to position [348, 0]
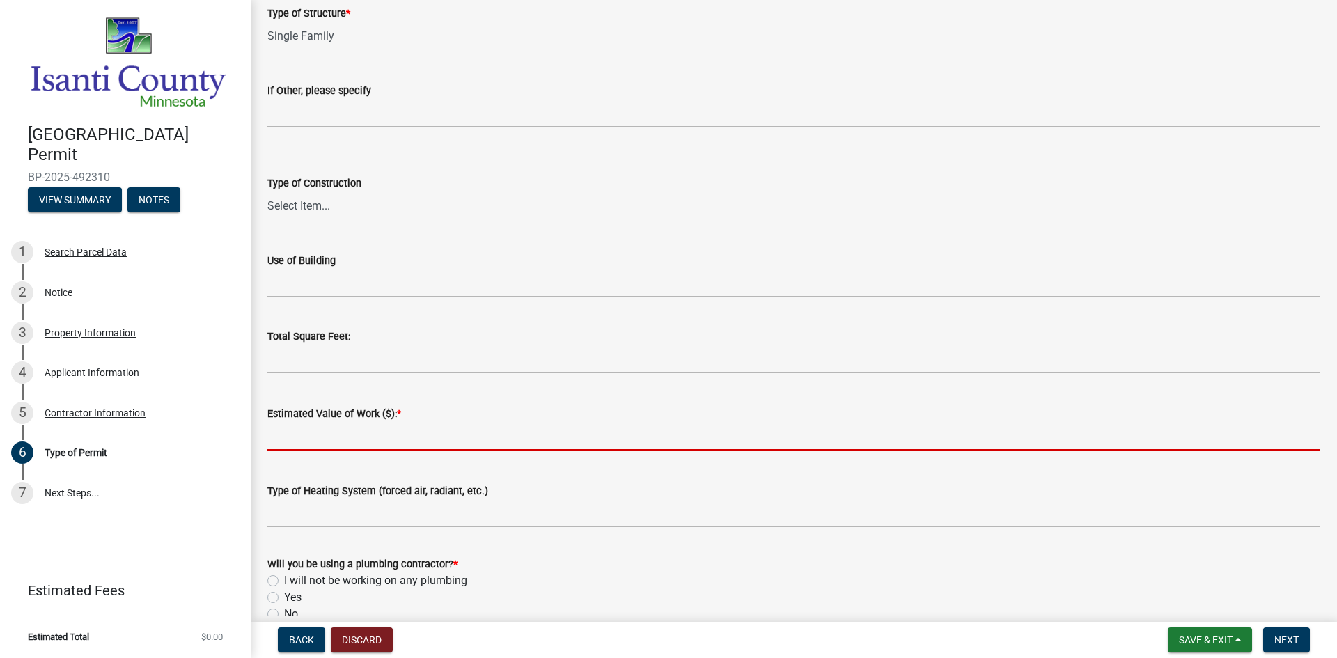
click at [348, 425] on input "text" at bounding box center [793, 436] width 1053 height 29
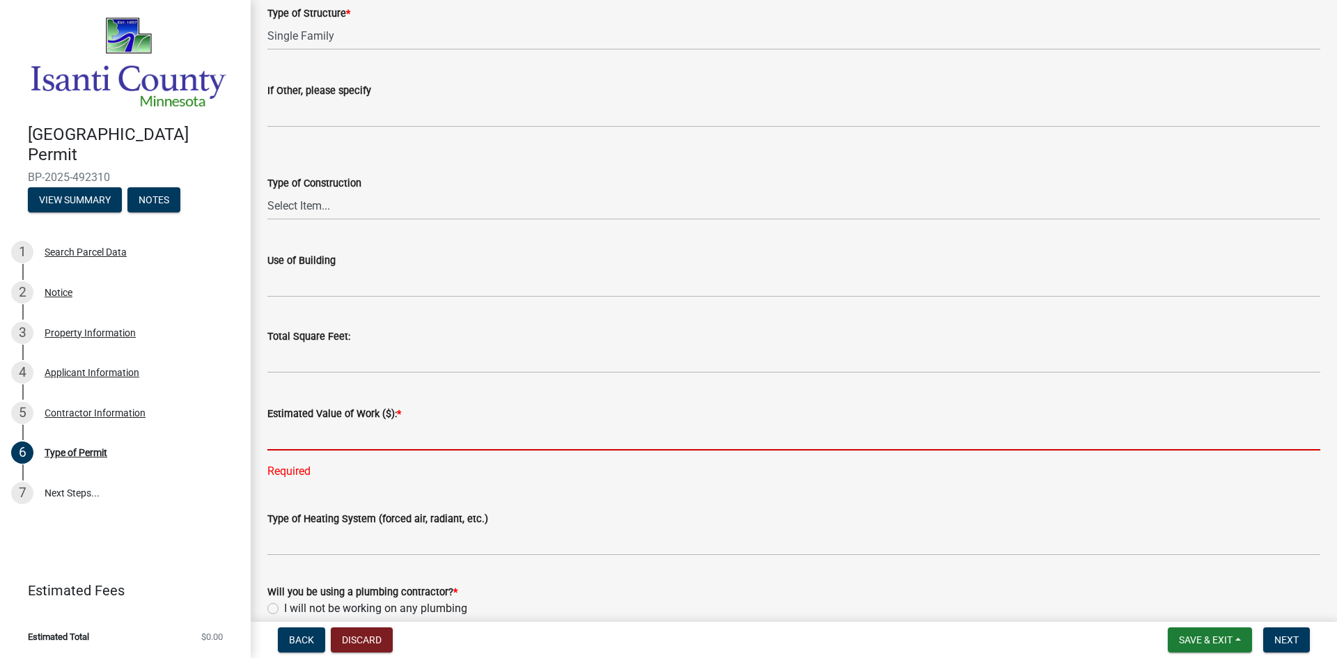
click at [363, 429] on input "text" at bounding box center [793, 436] width 1053 height 29
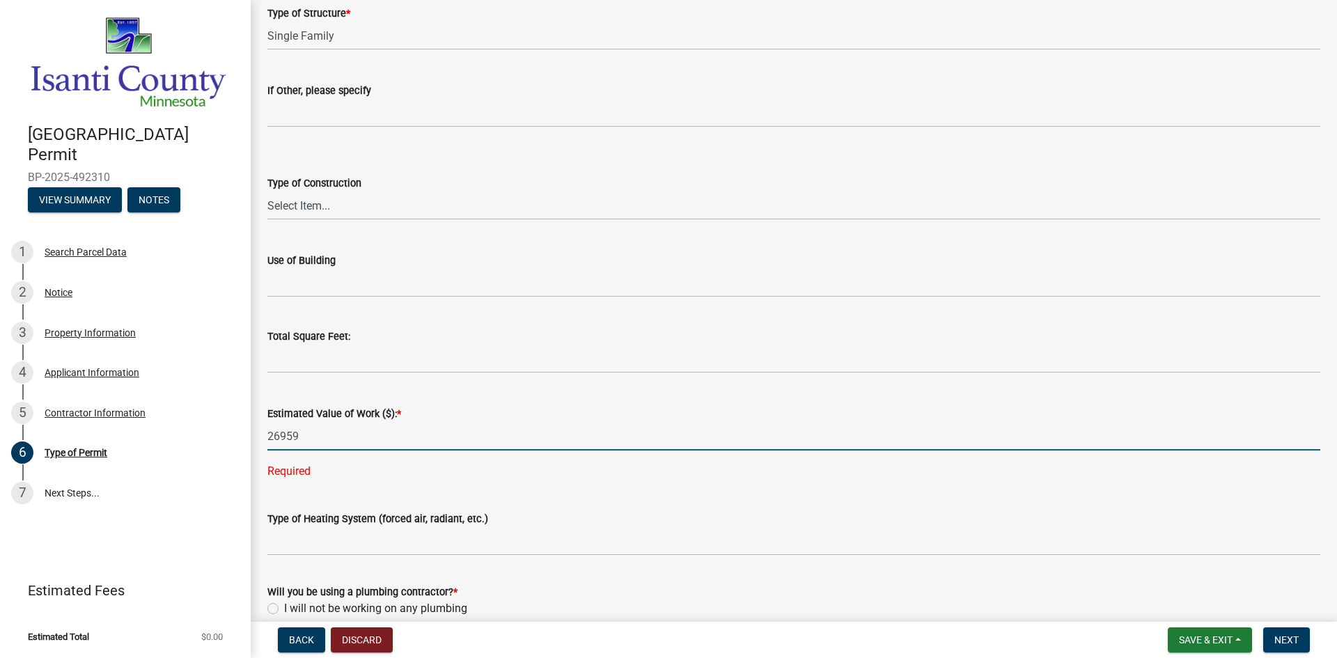
type input "26959"
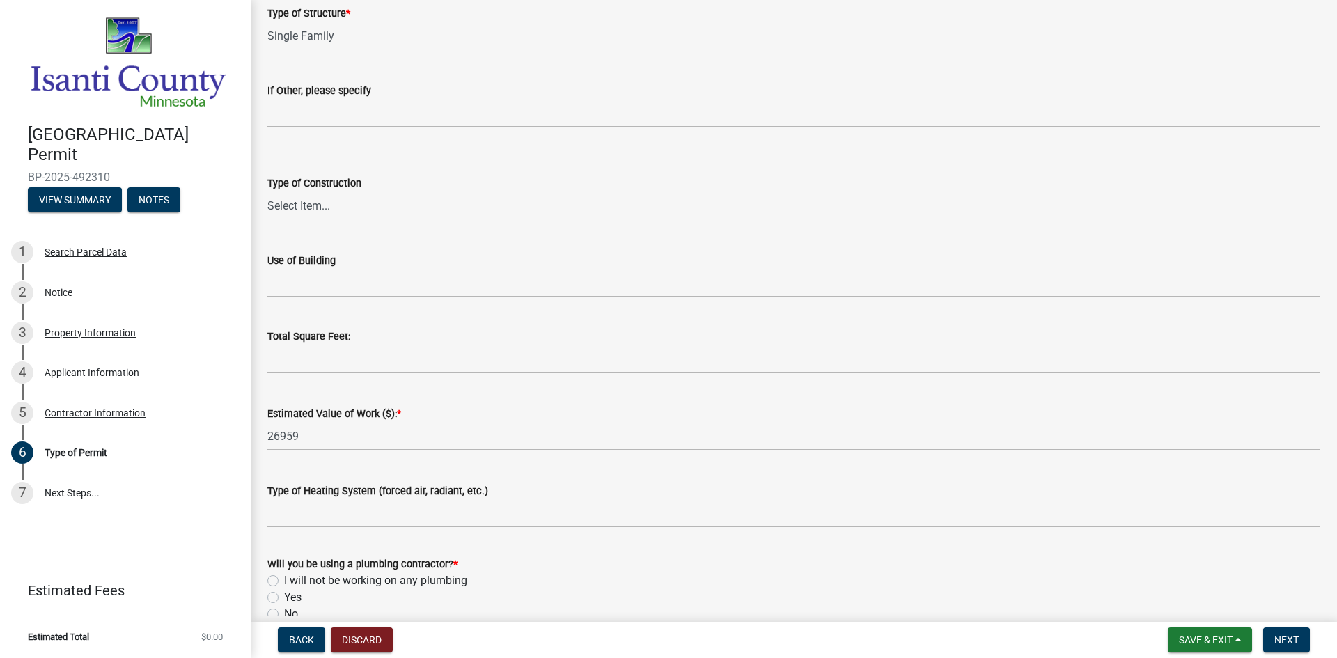
click at [471, 486] on wm-data-entity-input-list "Class of Work * Reroof Reside Furnace Water heater Air conditioner Fireplace Ot…" at bounding box center [793, 222] width 1053 height 985
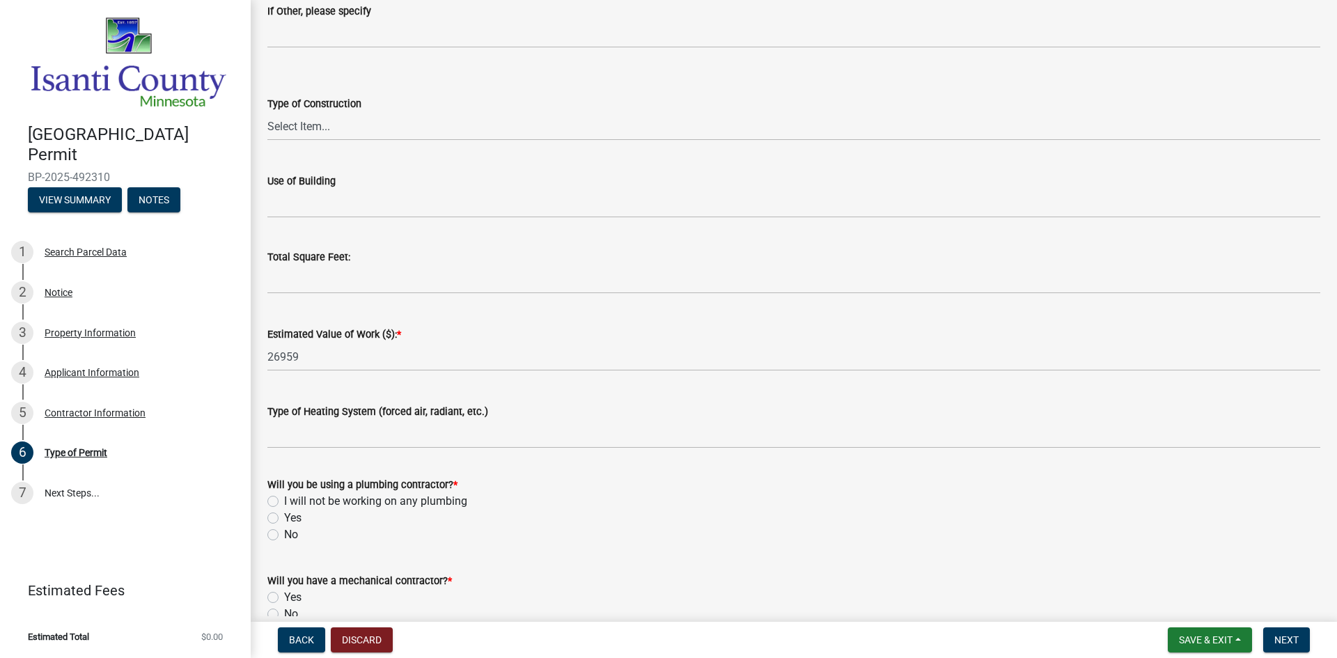
scroll to position [501, 0]
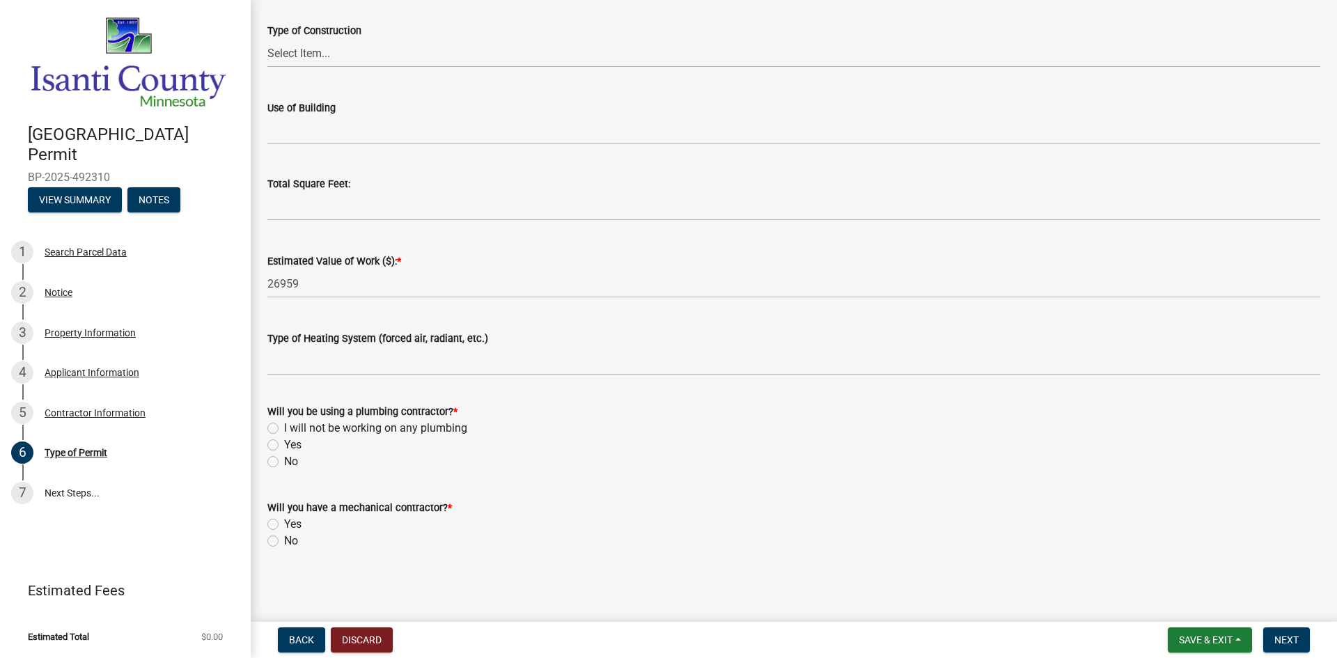
click at [284, 425] on label "I will not be working on any plumbing" at bounding box center [375, 428] width 183 height 17
click at [284, 425] on input "I will not be working on any plumbing" at bounding box center [288, 424] width 9 height 9
radio input "true"
click at [284, 538] on label "No" at bounding box center [291, 541] width 14 height 17
click at [284, 538] on input "No" at bounding box center [288, 537] width 9 height 9
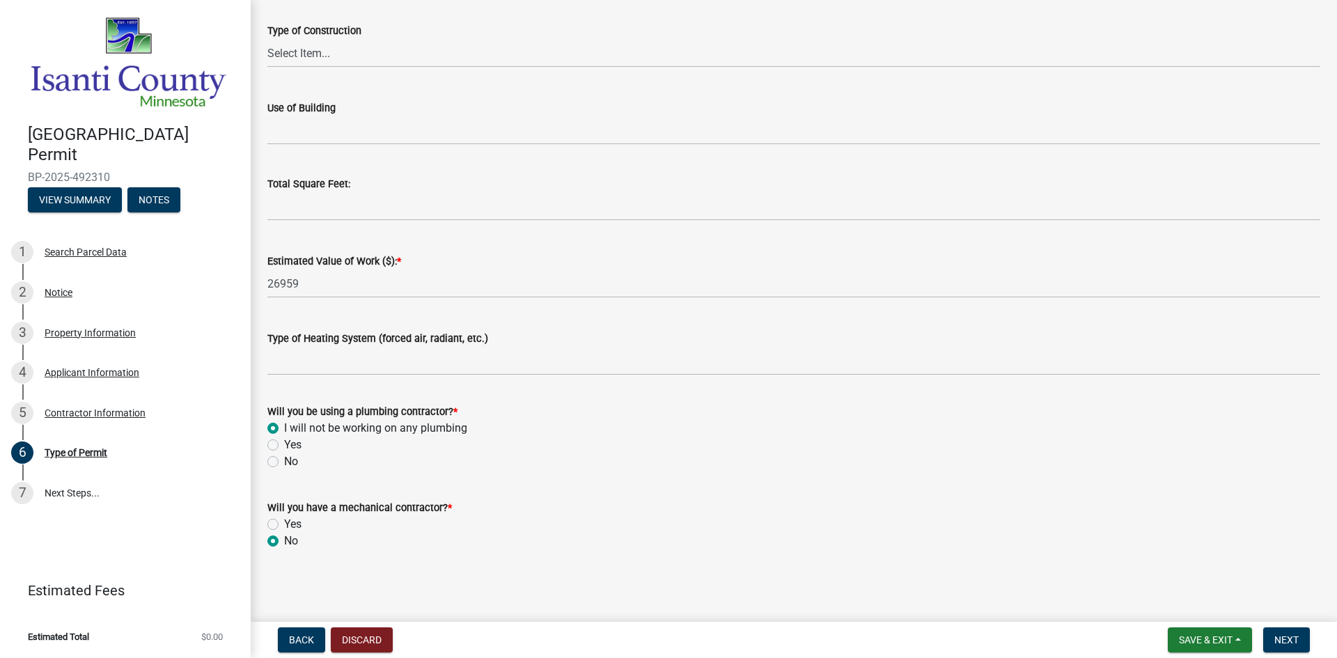
radio input "true"
click at [1297, 638] on span "Next" at bounding box center [1287, 640] width 24 height 11
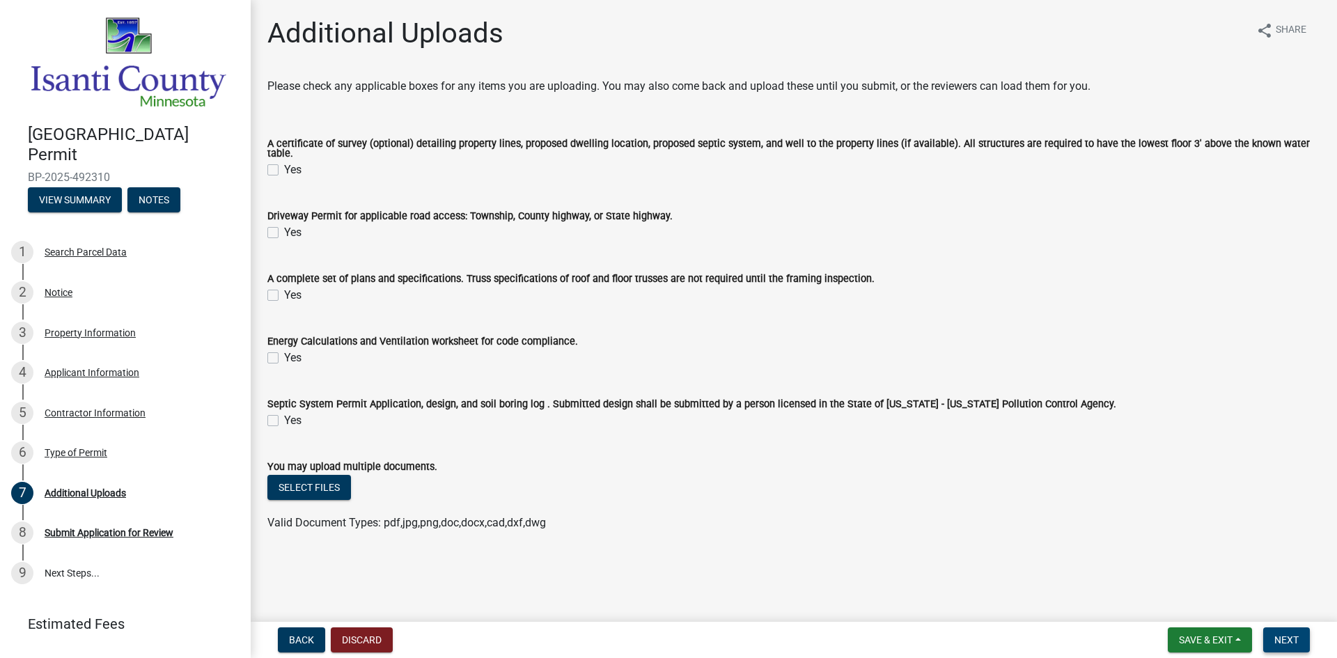
click at [1305, 635] on button "Next" at bounding box center [1287, 640] width 47 height 25
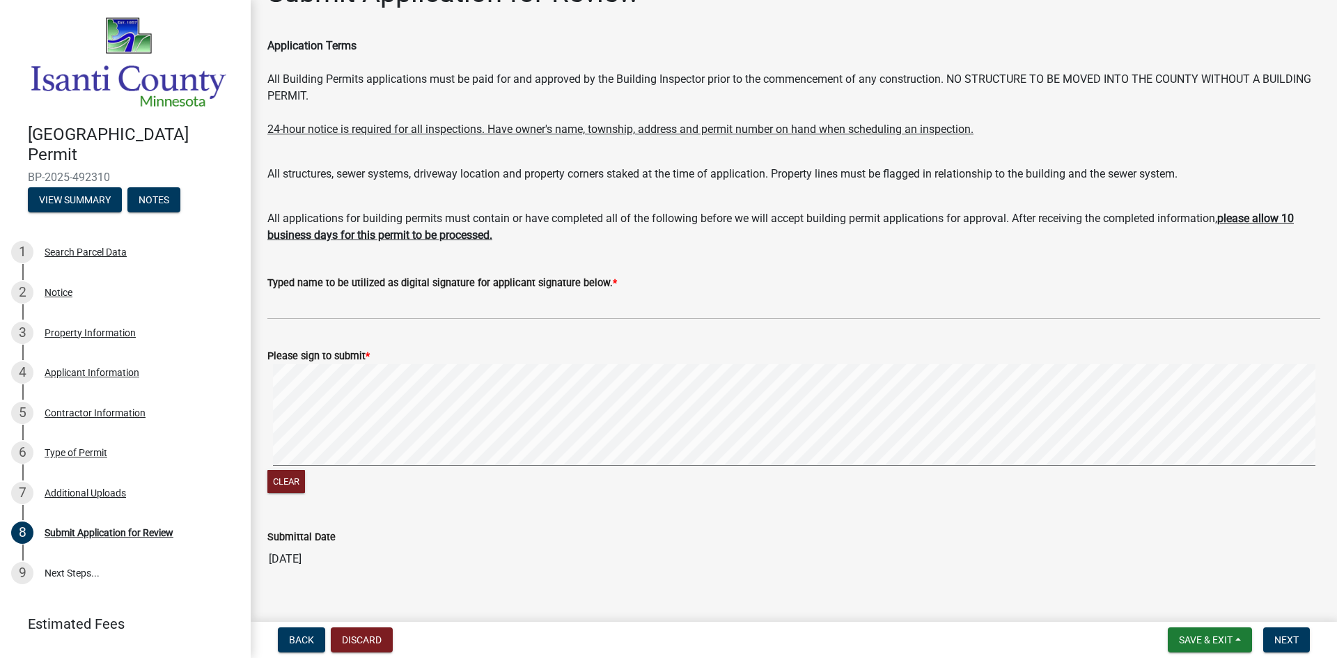
scroll to position [63, 0]
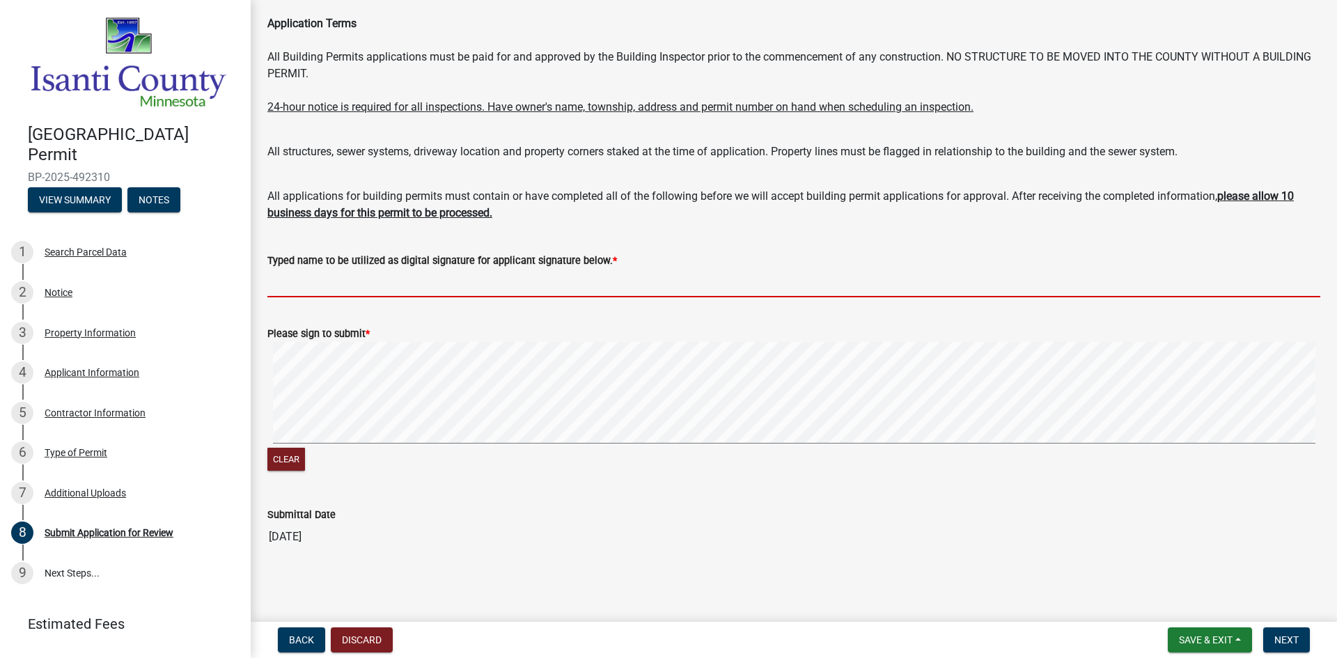
click at [352, 288] on input "Typed name to be utilized as digital signature for applicant signature below. *" at bounding box center [793, 283] width 1053 height 29
type input "[PERSON_NAME]"
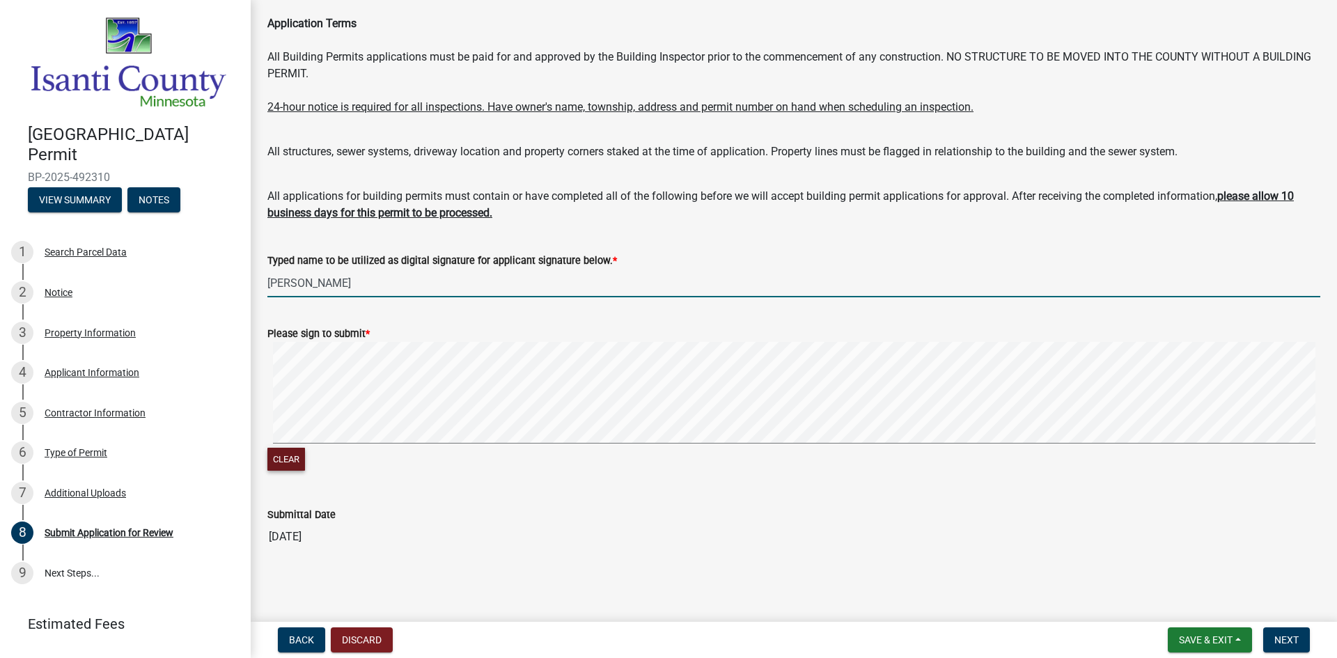
click at [292, 458] on button "Clear" at bounding box center [286, 459] width 38 height 23
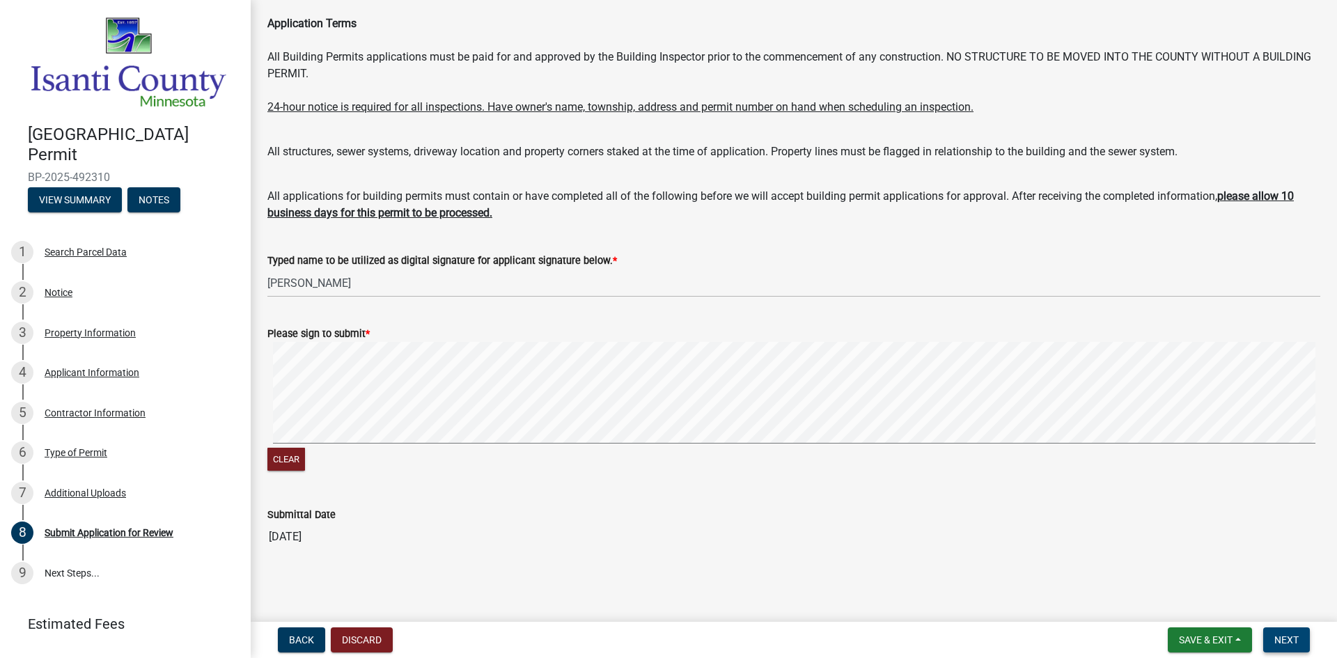
click at [1298, 637] on span "Next" at bounding box center [1287, 640] width 24 height 11
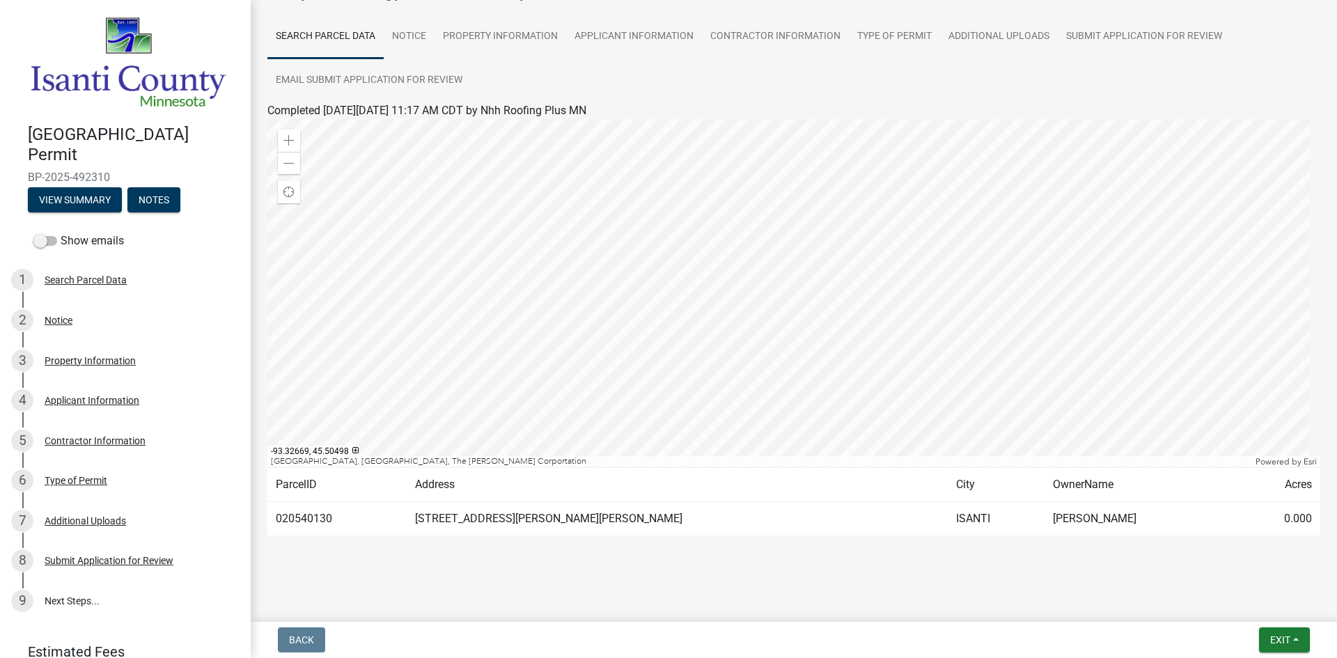
scroll to position [93, 0]
